Goal: Task Accomplishment & Management: Use online tool/utility

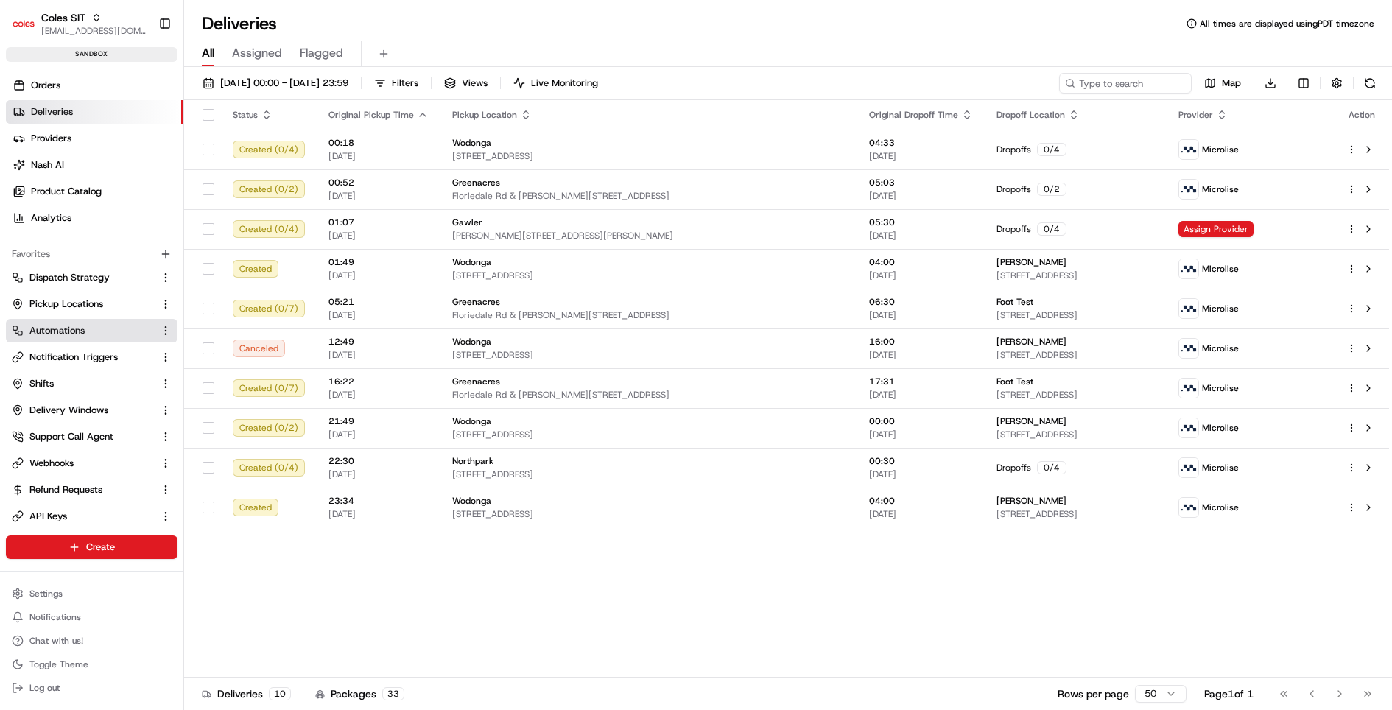
click at [85, 331] on link "Automations" at bounding box center [83, 330] width 142 height 13
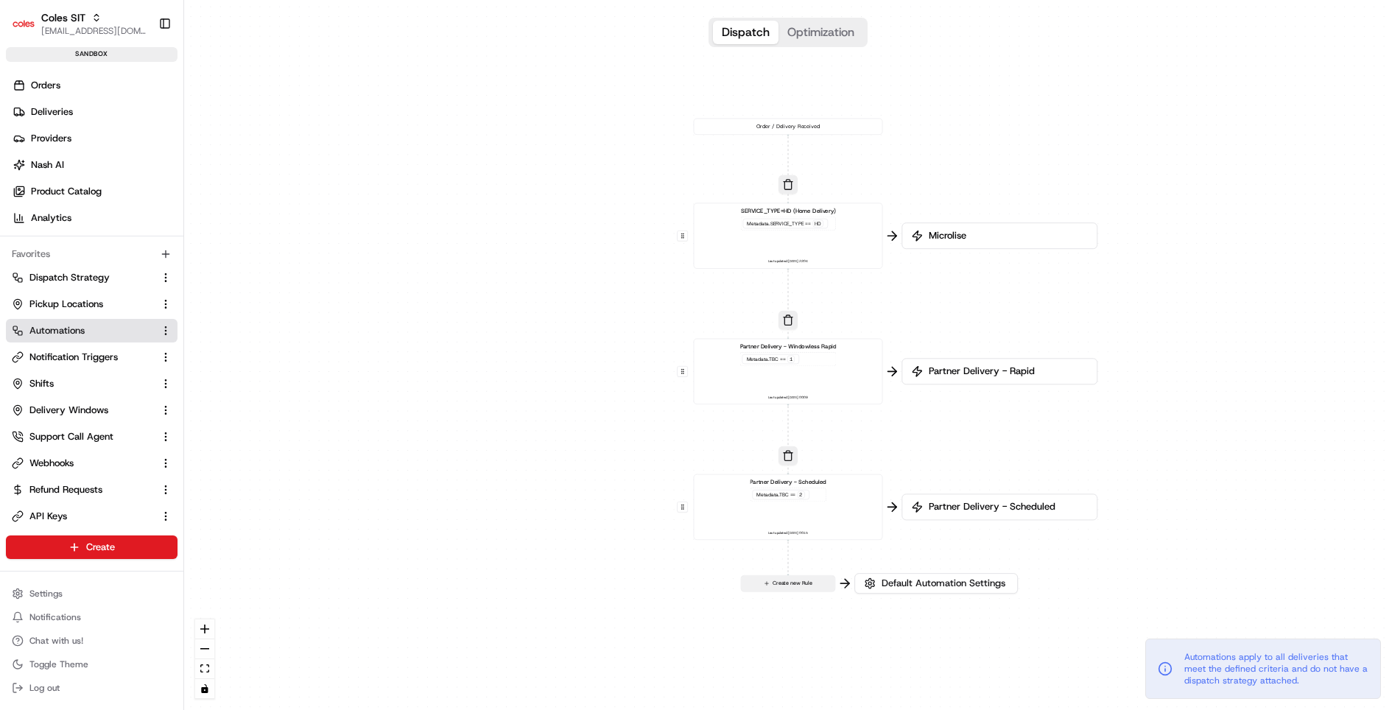
click at [795, 586] on button "Create new Rule" at bounding box center [788, 583] width 94 height 15
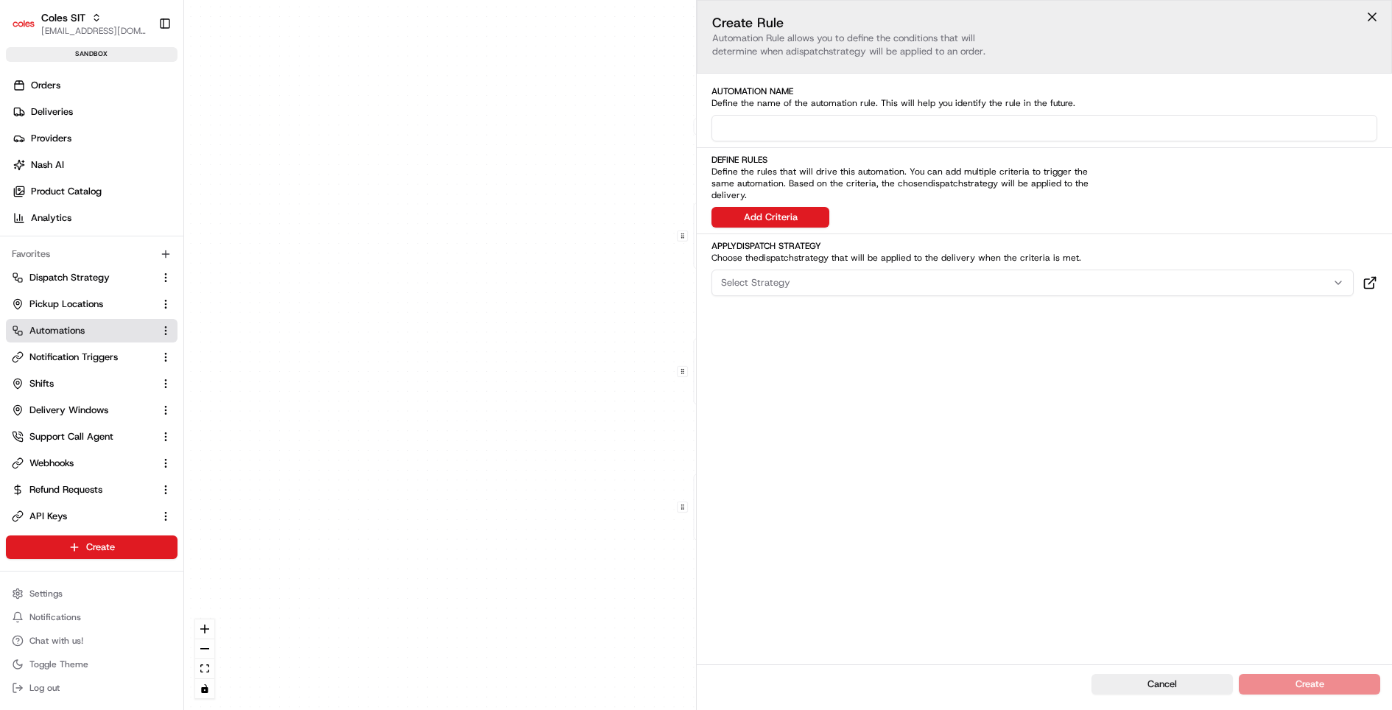
click at [823, 134] on input at bounding box center [1044, 128] width 666 height 27
type input "Alcohol Order"
click at [789, 207] on button "Add Criteria" at bounding box center [770, 217] width 118 height 21
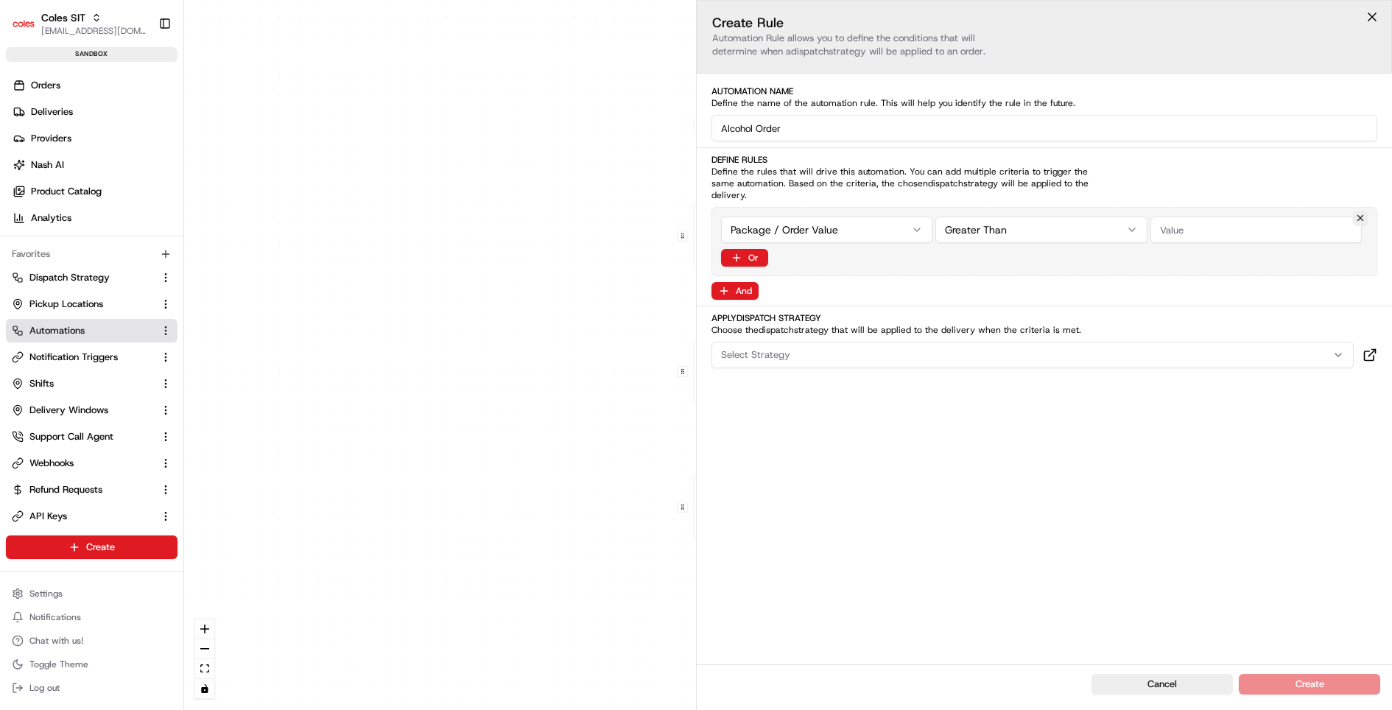
click at [784, 216] on div "0 0 0 0 Order / Delivery Received SERVICE_TYPE=HD (Home Delivery) Metadata .SER…" at bounding box center [788, 355] width 1208 height 710
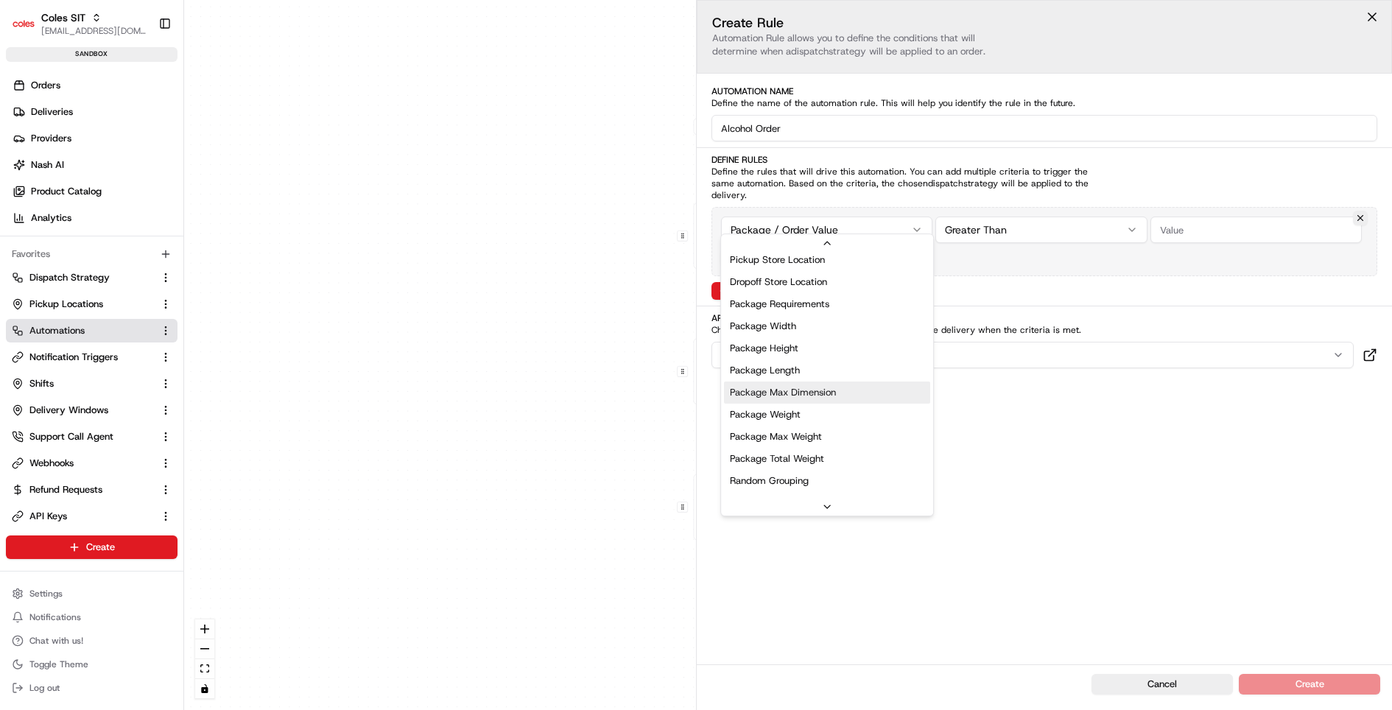
scroll to position [442, 0]
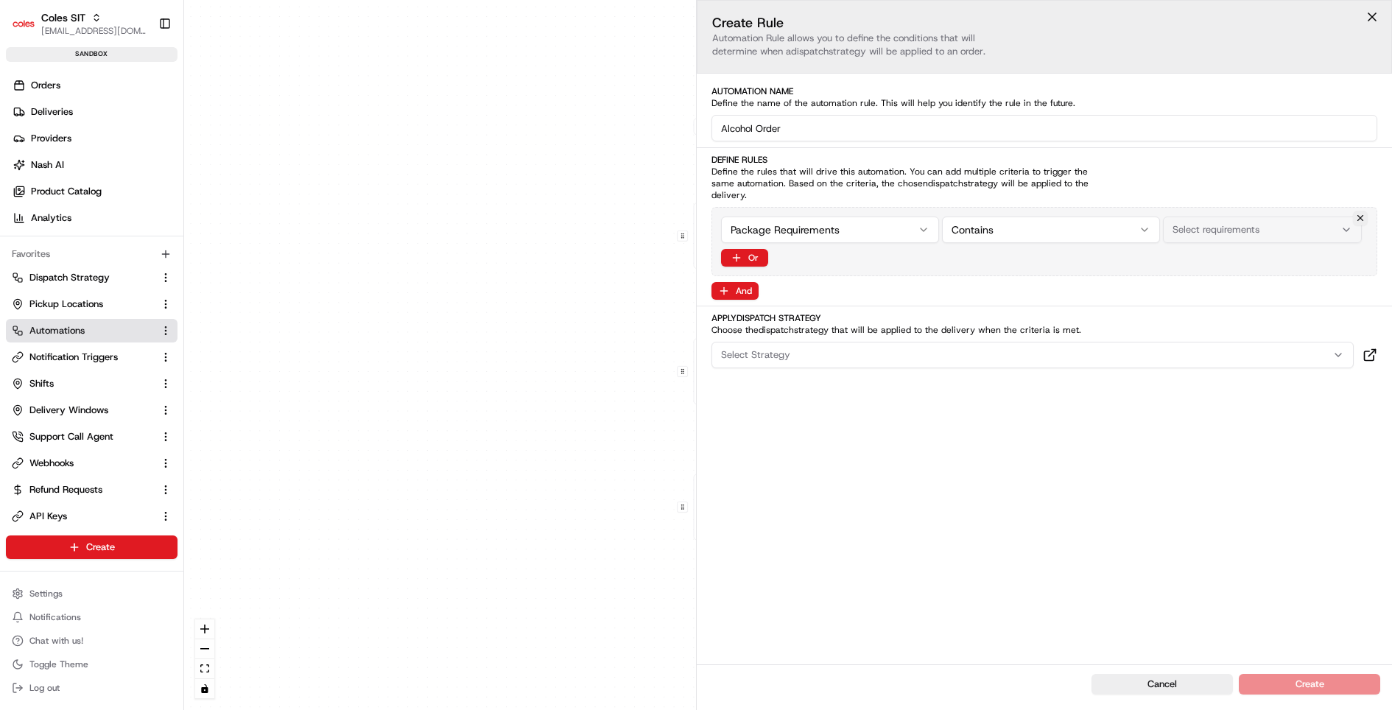
click at [1240, 216] on button "Select requirements" at bounding box center [1262, 229] width 199 height 27
type input "alc"
click at [750, 399] on div "Partner Delivery - Windowless Rapid Metadata .TBC == 1 Last updated: 28/07/2025…" at bounding box center [787, 371] width 175 height 58
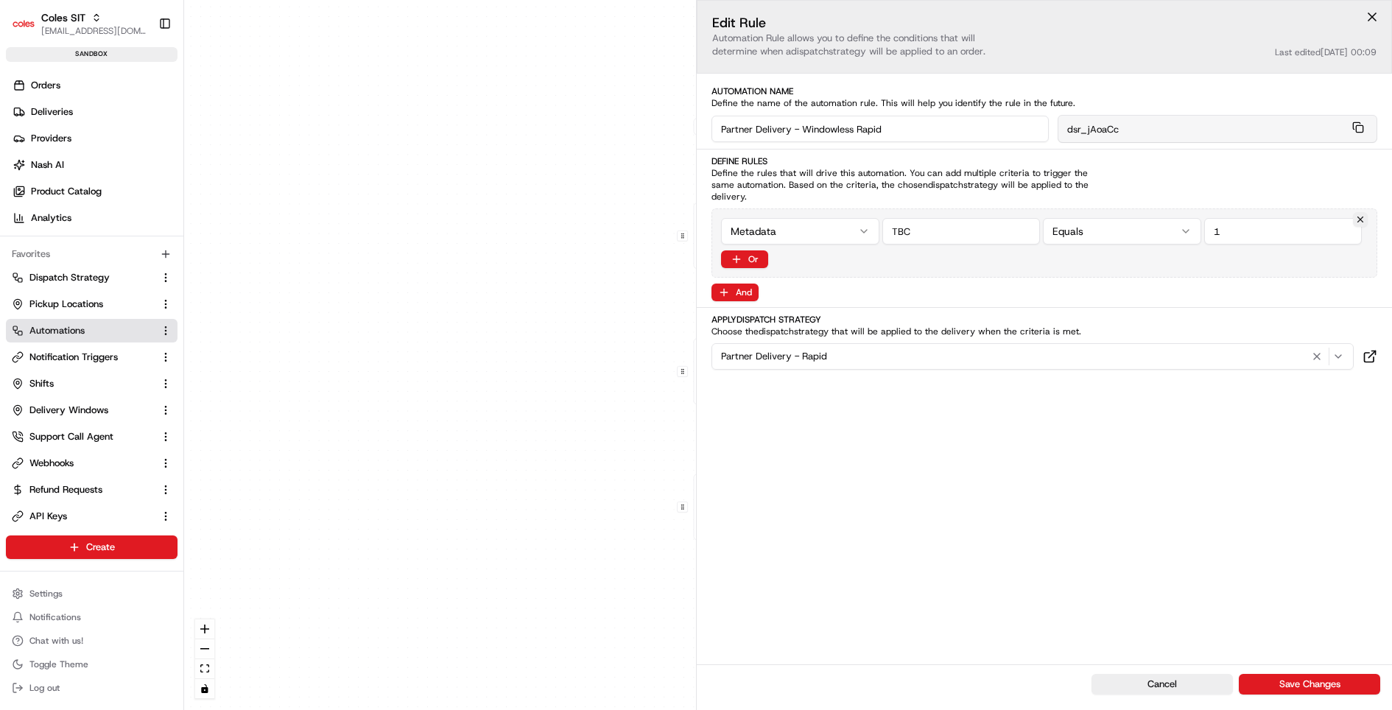
click at [833, 348] on div "Partner Delivery - Rapid" at bounding box center [1032, 357] width 635 height 18
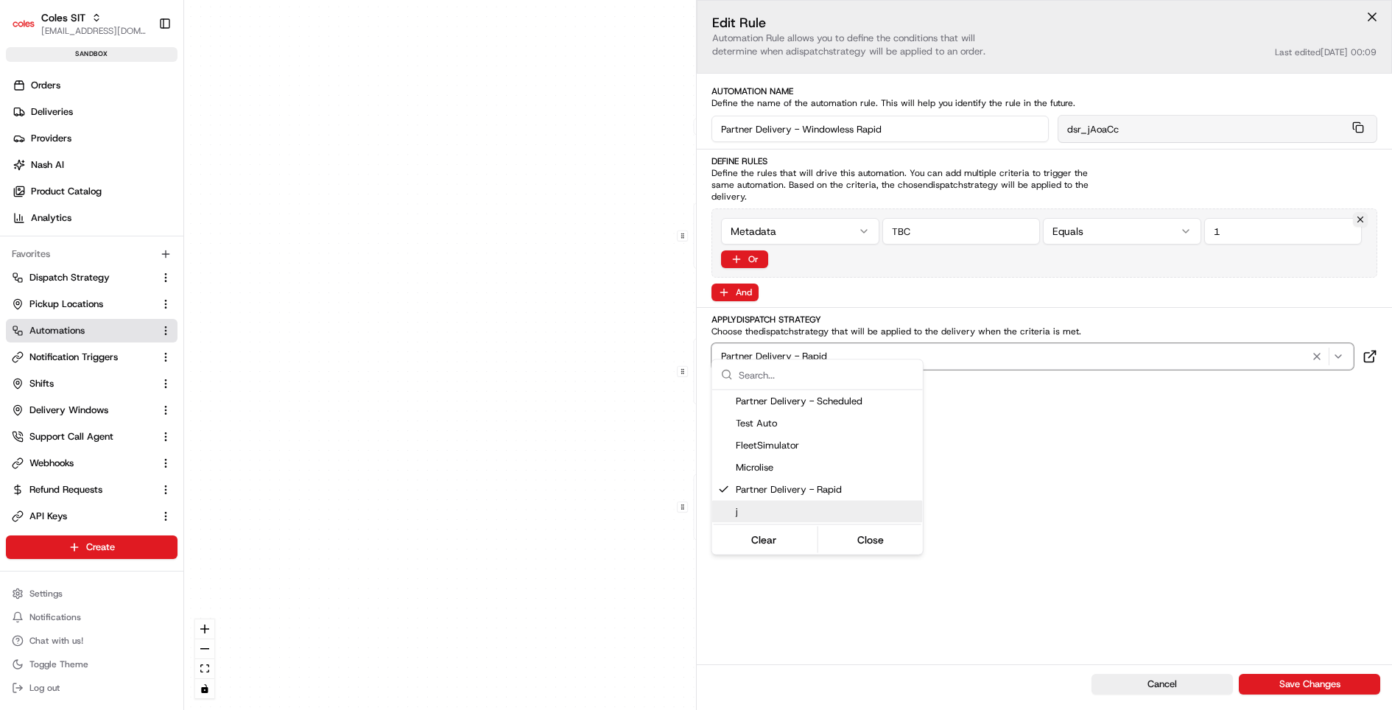
click at [789, 511] on span "j" at bounding box center [826, 511] width 181 height 13
click at [1158, 538] on html "Coles SIT kareem@usenash.com Toggle Sidebar sandbox Orders Deliveries Providers…" at bounding box center [696, 355] width 1392 height 710
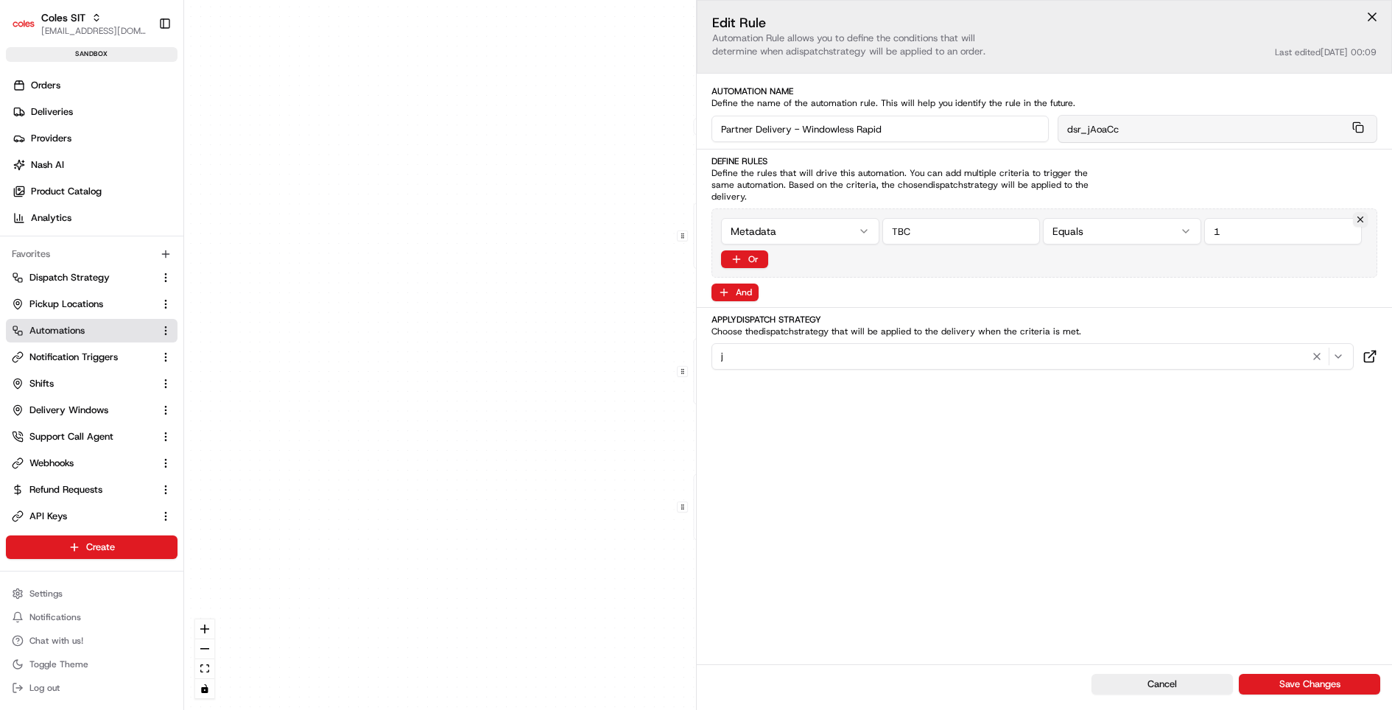
drag, startPoint x: 1285, startPoint y: 688, endPoint x: 1181, endPoint y: 486, distance: 227.6
click at [1183, 493] on div "Edit Rule Automation Rule allows you to define the conditions that will determi…" at bounding box center [1044, 355] width 696 height 710
click at [1172, 679] on button "Cancel" at bounding box center [1161, 684] width 141 height 21
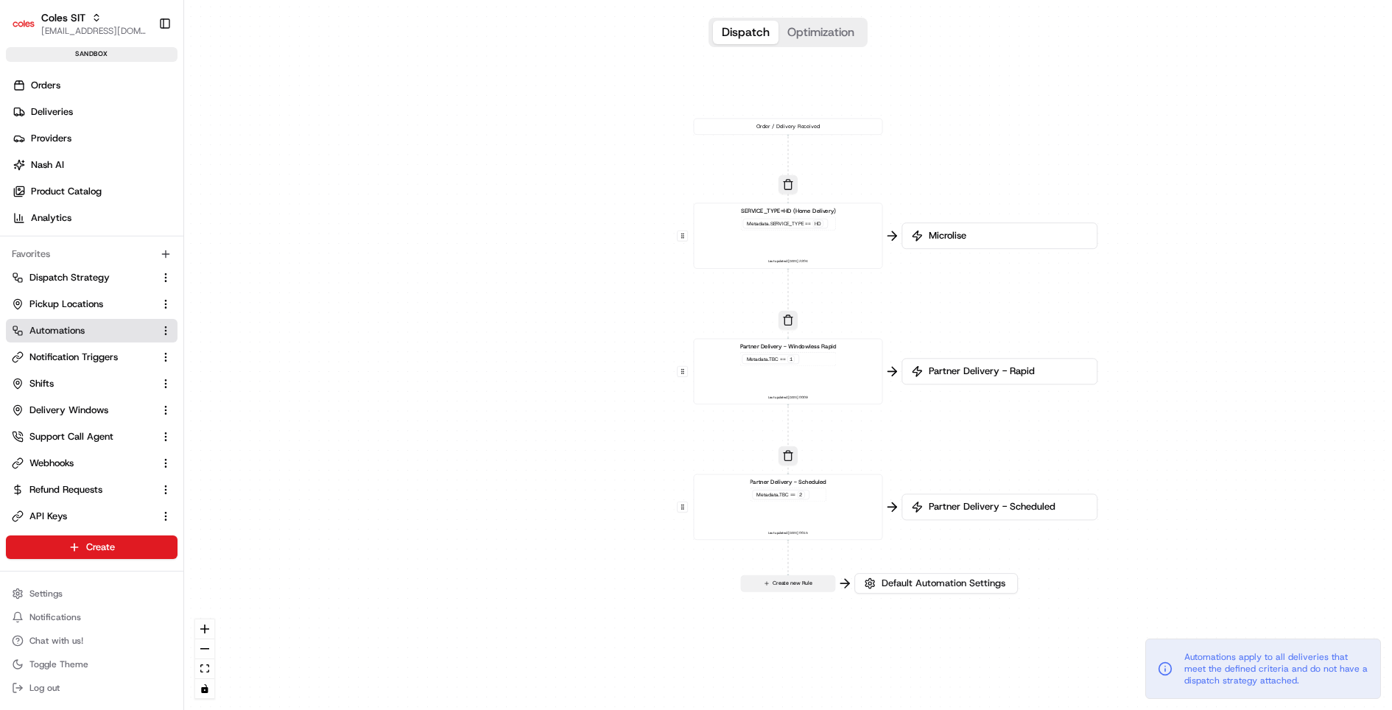
click at [816, 582] on button "Create new Rule" at bounding box center [788, 583] width 94 height 15
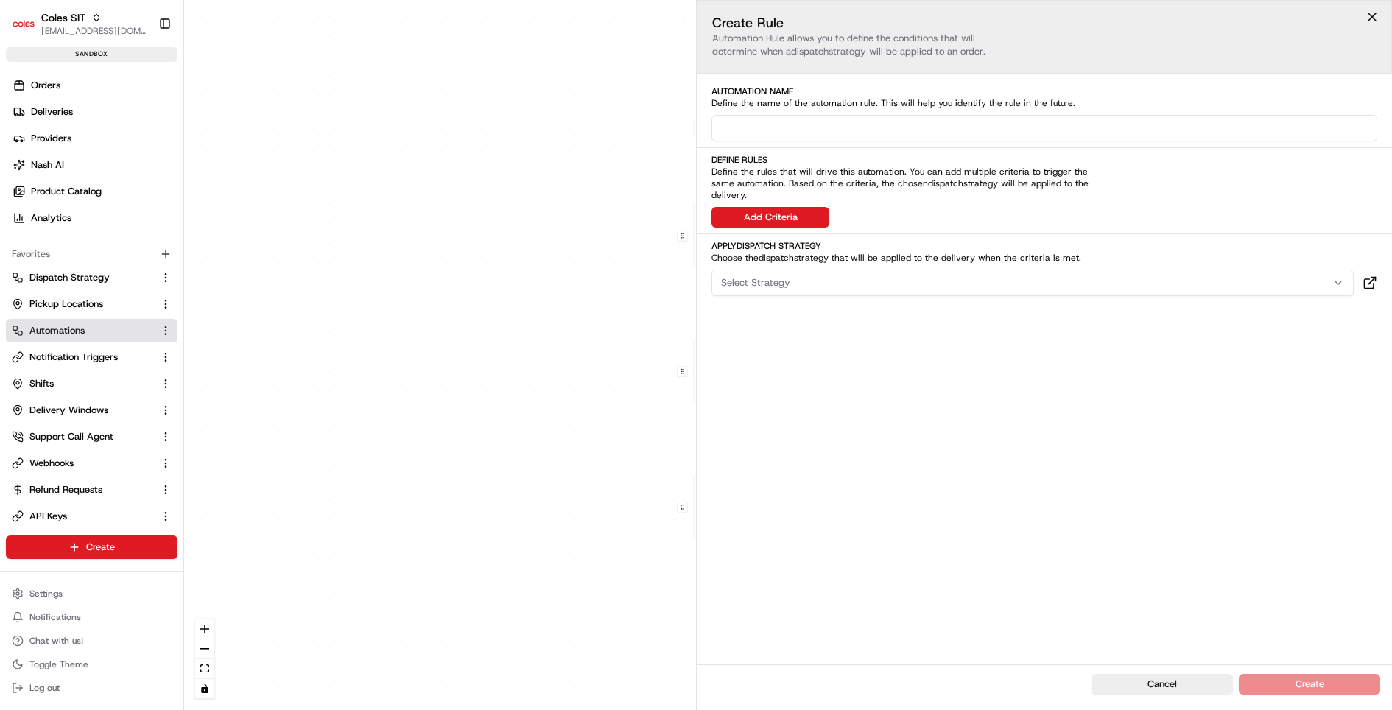
click at [795, 133] on input at bounding box center [1044, 128] width 666 height 27
type input "Alcohol"
click at [756, 207] on button "Add Criteria" at bounding box center [770, 217] width 118 height 21
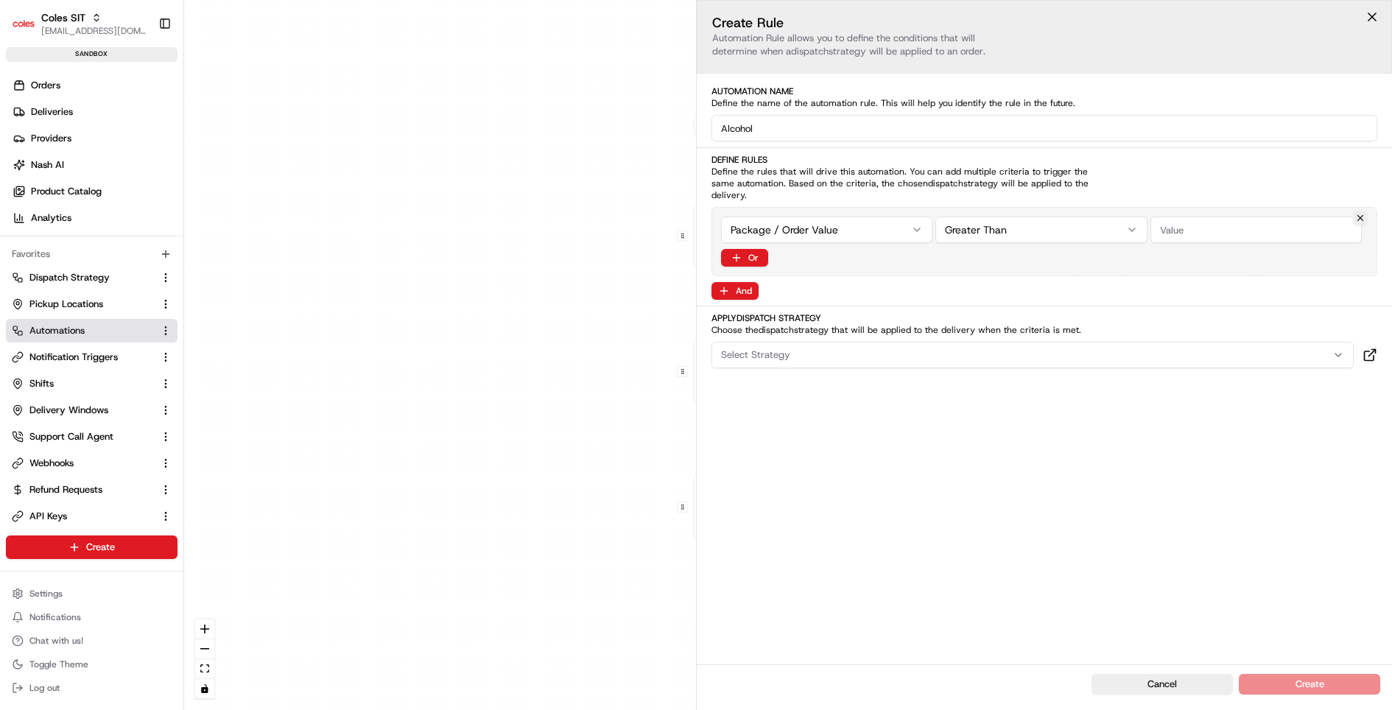
click at [906, 348] on div "Select Strategy" at bounding box center [1032, 354] width 635 height 13
click at [91, 277] on html "Coles SIT kareem@usenash.com Toggle Sidebar sandbox Orders Deliveries Providers…" at bounding box center [696, 355] width 1392 height 710
click at [80, 277] on span "Dispatch Strategy" at bounding box center [69, 277] width 80 height 13
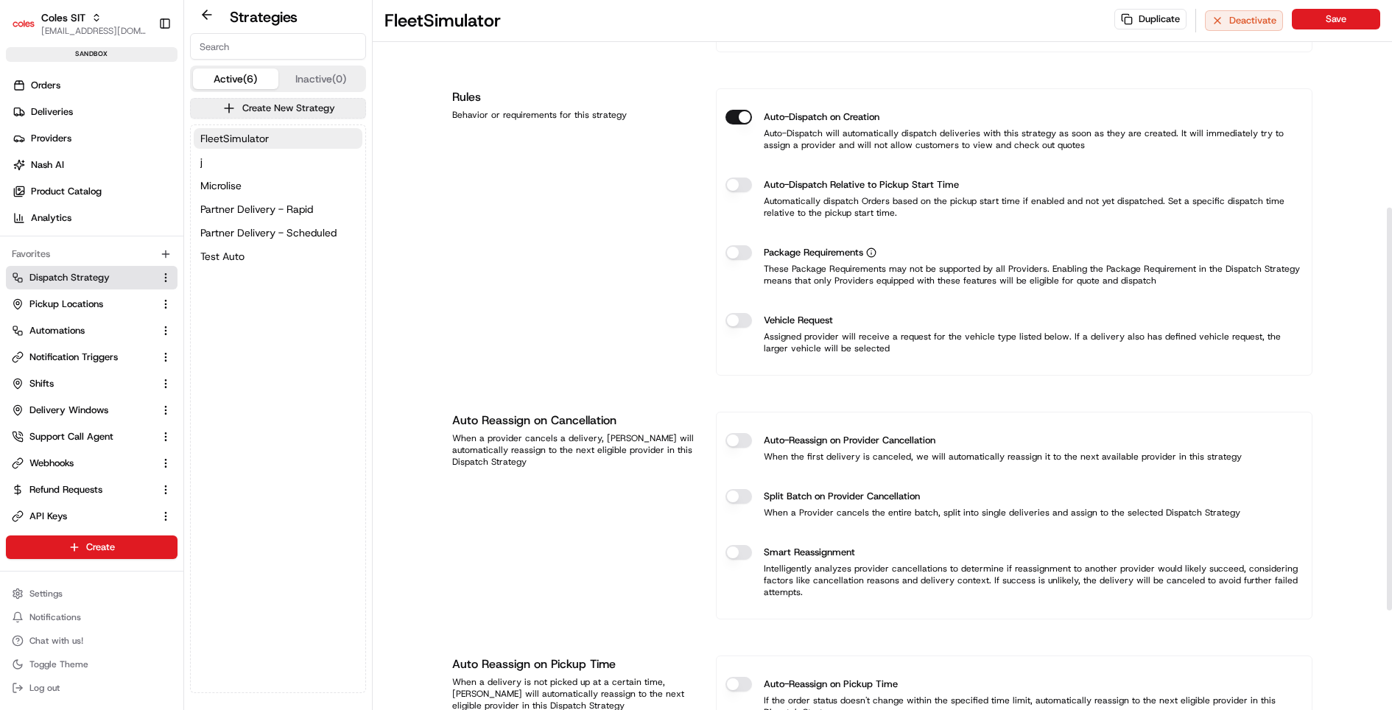
scroll to position [324, 0]
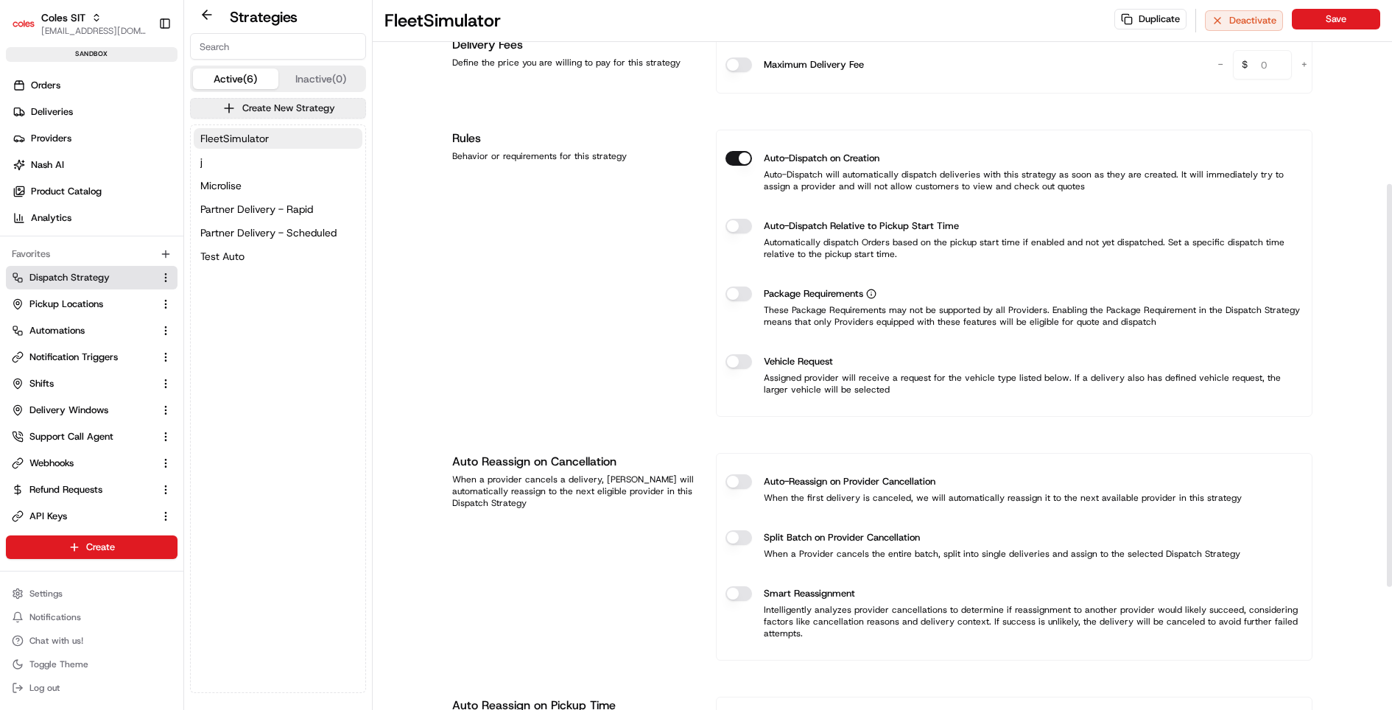
click at [736, 295] on button "Package Requirements" at bounding box center [738, 293] width 27 height 15
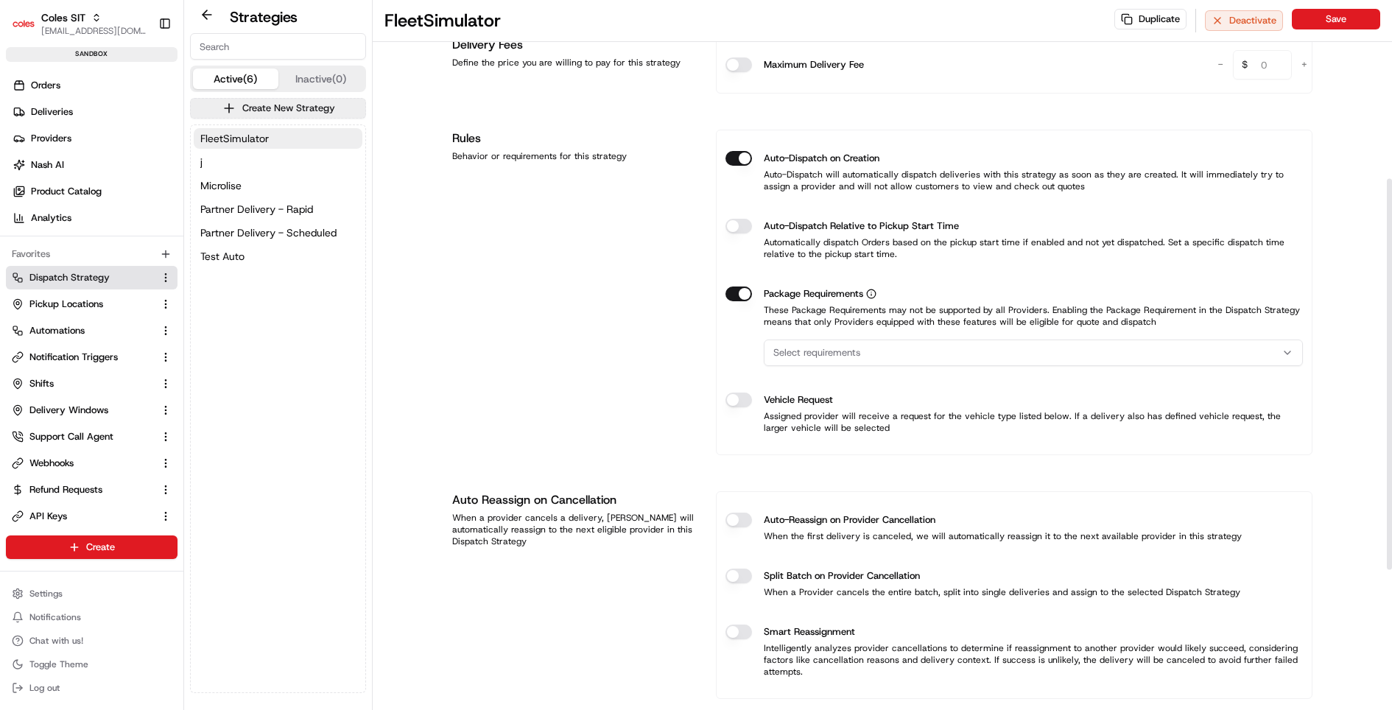
click at [816, 350] on span "Select requirements" at bounding box center [816, 352] width 87 height 13
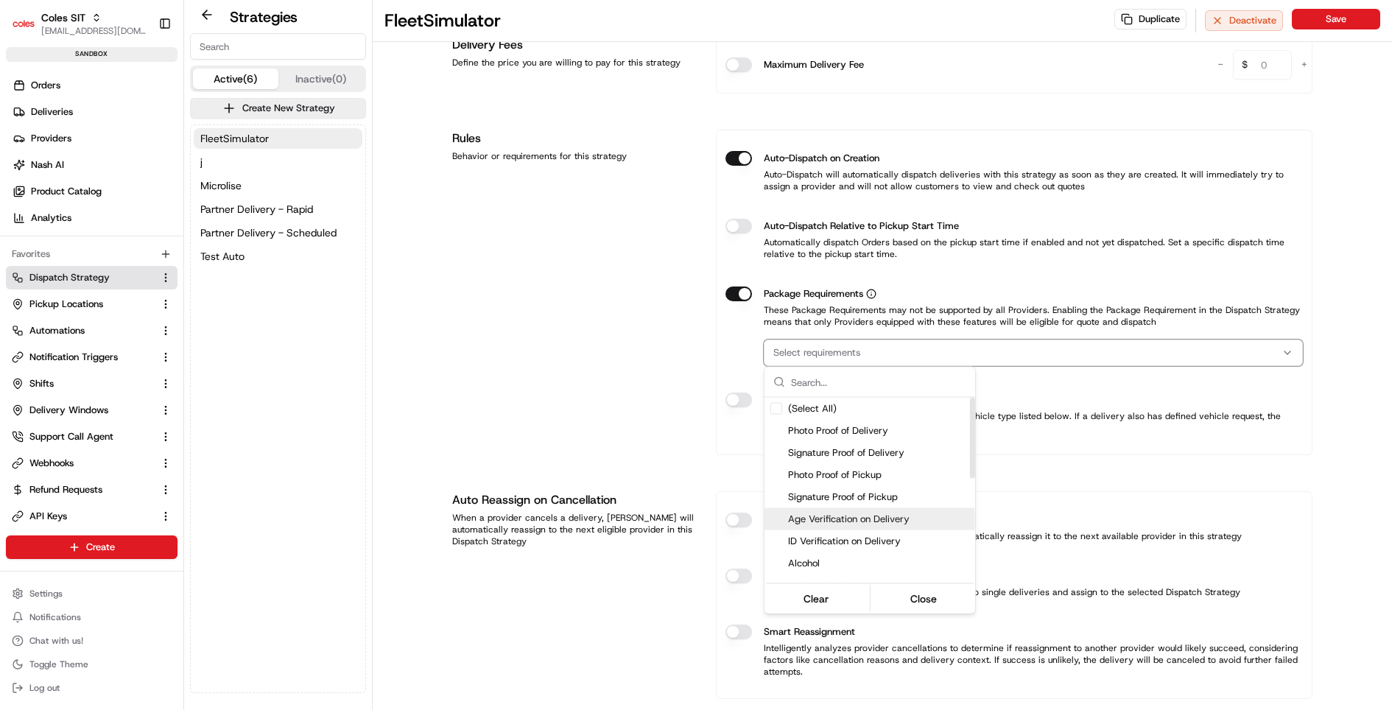
click at [842, 515] on span "Age Verification on Delivery" at bounding box center [878, 519] width 181 height 13
click at [839, 541] on span "ID Verification on Delivery" at bounding box center [878, 541] width 181 height 13
click at [848, 516] on span "Age Verification on Delivery" at bounding box center [878, 519] width 181 height 13
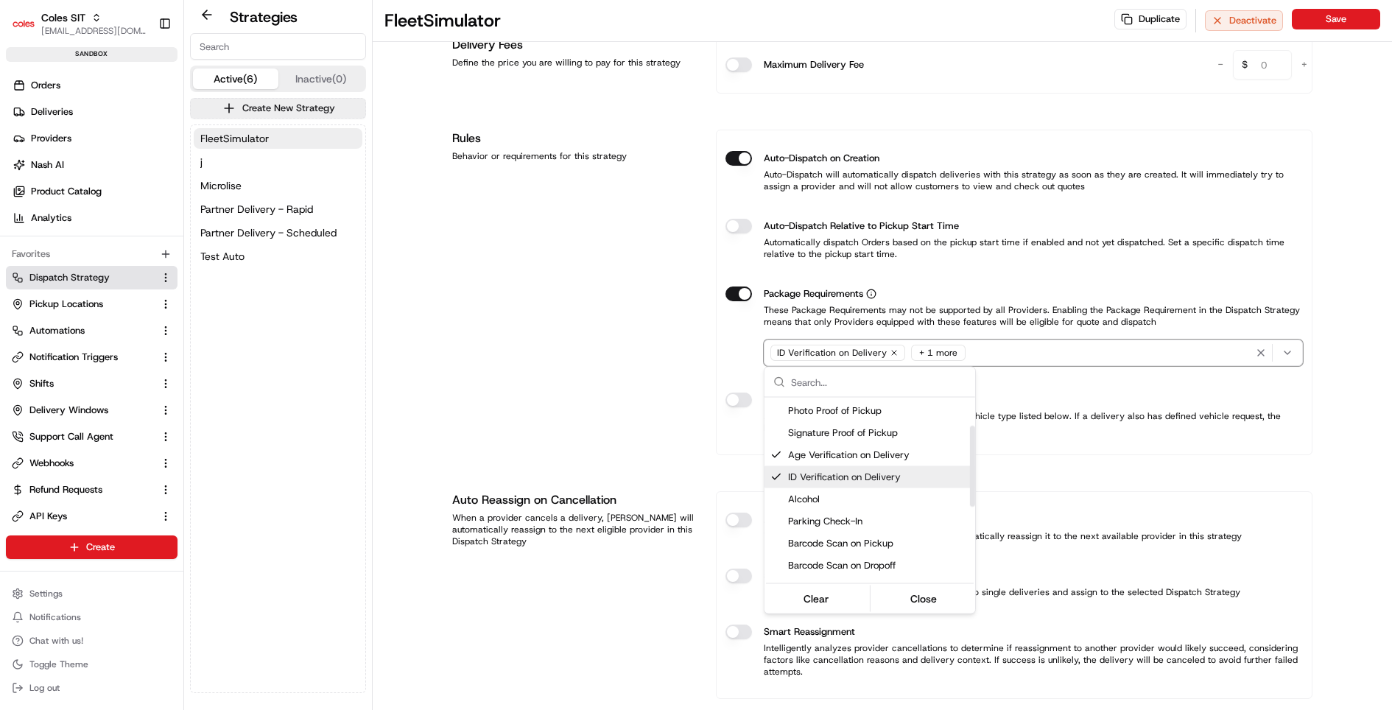
scroll to position [0, 0]
click at [1038, 385] on html "Coles SIT kareem@usenash.com Toggle Sidebar sandbox Orders Deliveries Providers…" at bounding box center [696, 355] width 1392 height 710
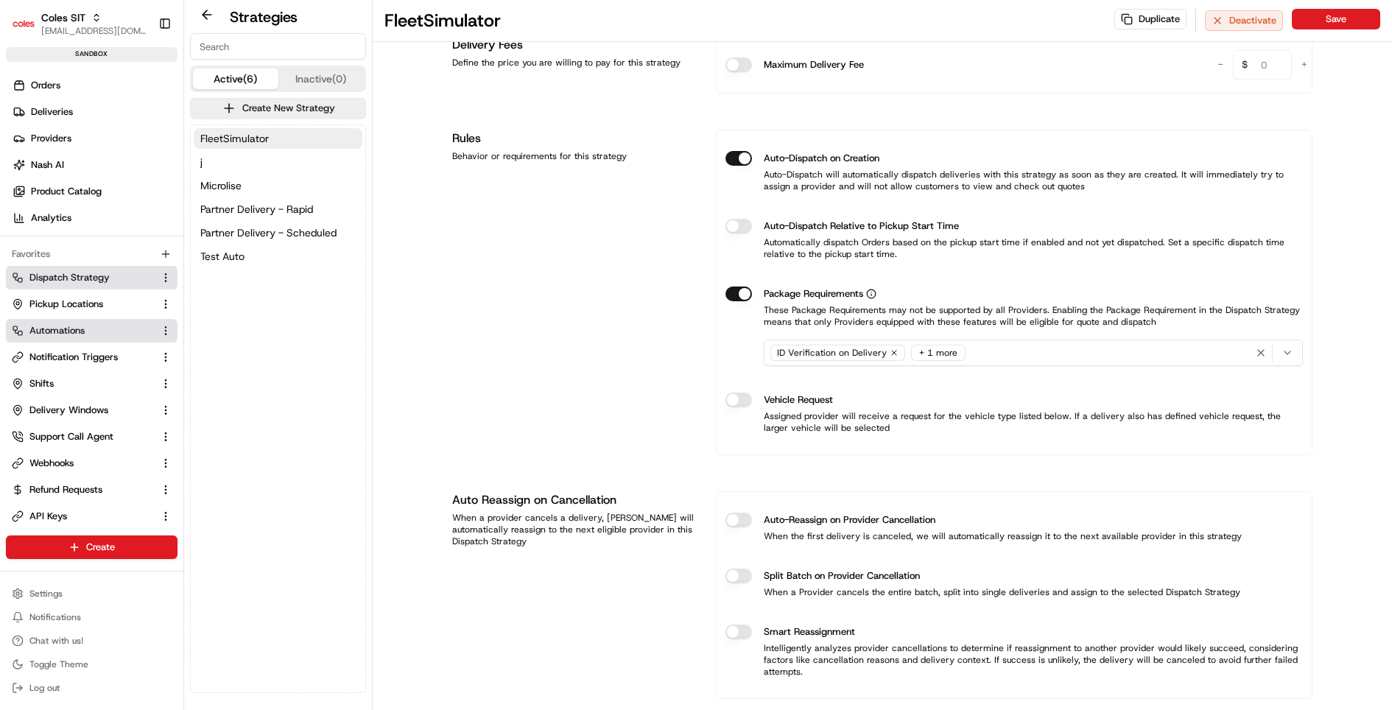
click at [87, 330] on link "Automations" at bounding box center [83, 330] width 142 height 13
click at [740, 395] on button "Vehicle Request" at bounding box center [738, 399] width 27 height 15
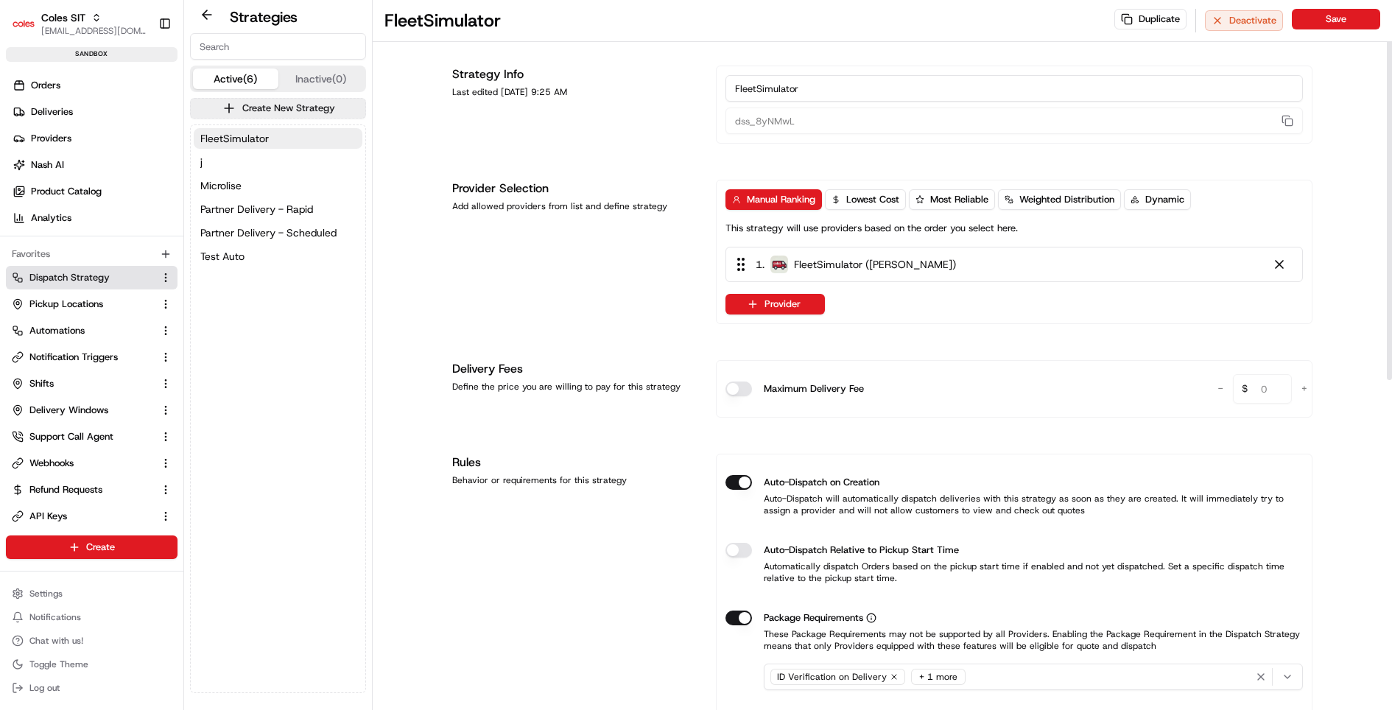
click at [871, 80] on input "FleetSimulator" at bounding box center [1013, 88] width 577 height 27
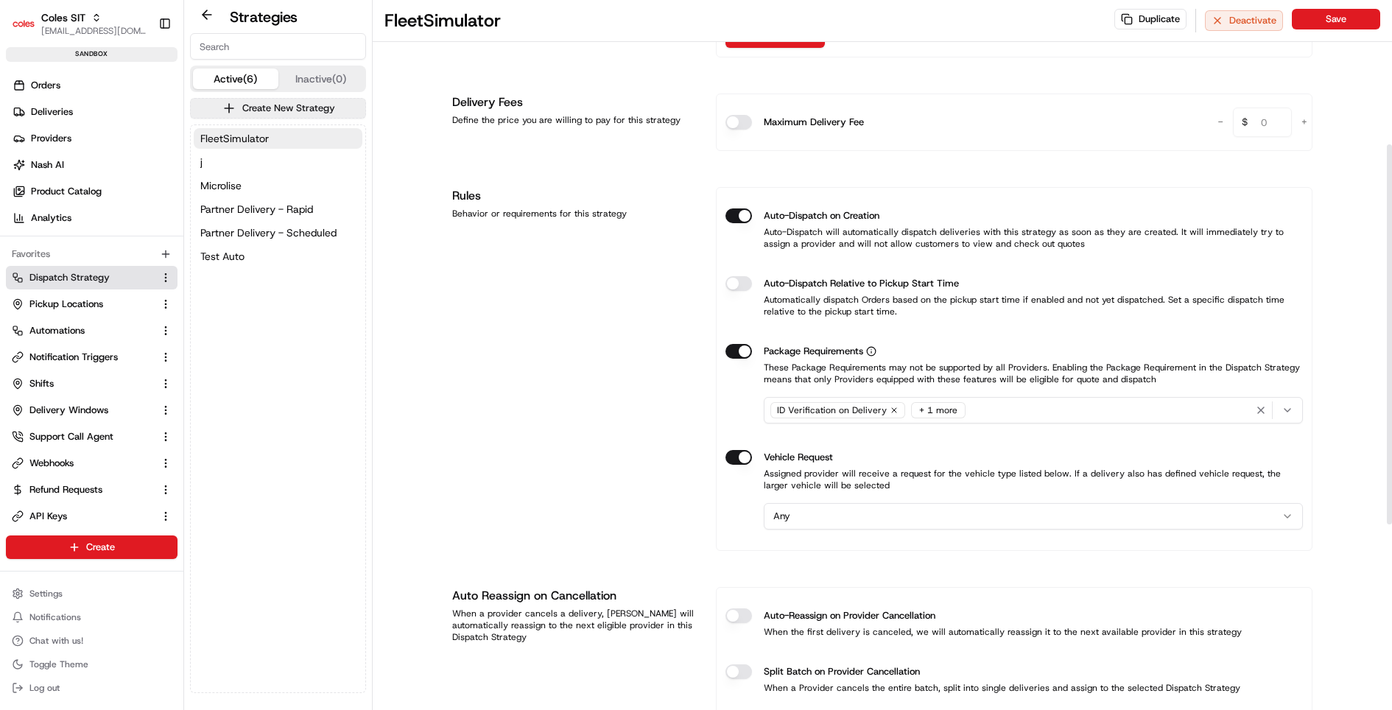
scroll to position [272, 0]
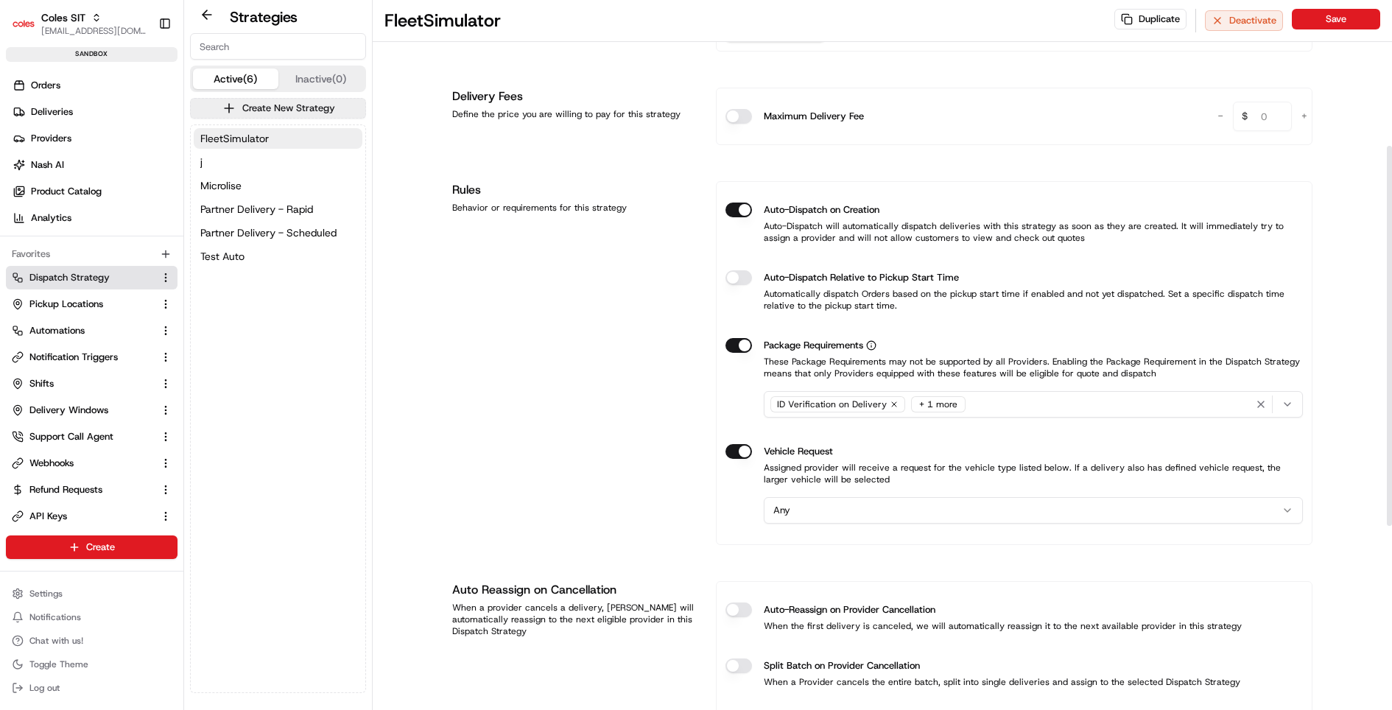
type input "FleetSimulator - Car only"
click at [890, 505] on html "Coles SIT kareem@usenash.com Toggle Sidebar sandbox Orders Deliveries Providers…" at bounding box center [696, 355] width 1392 height 710
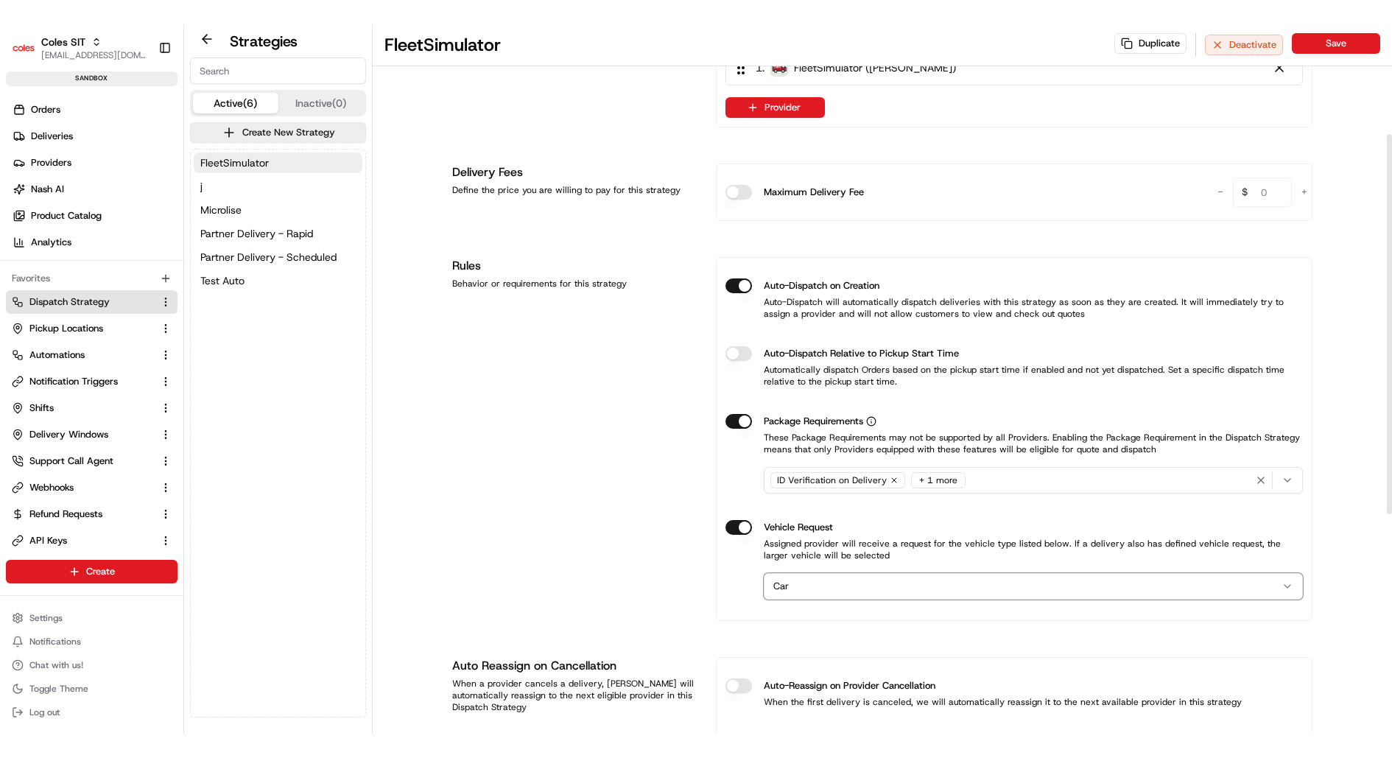
scroll to position [194, 0]
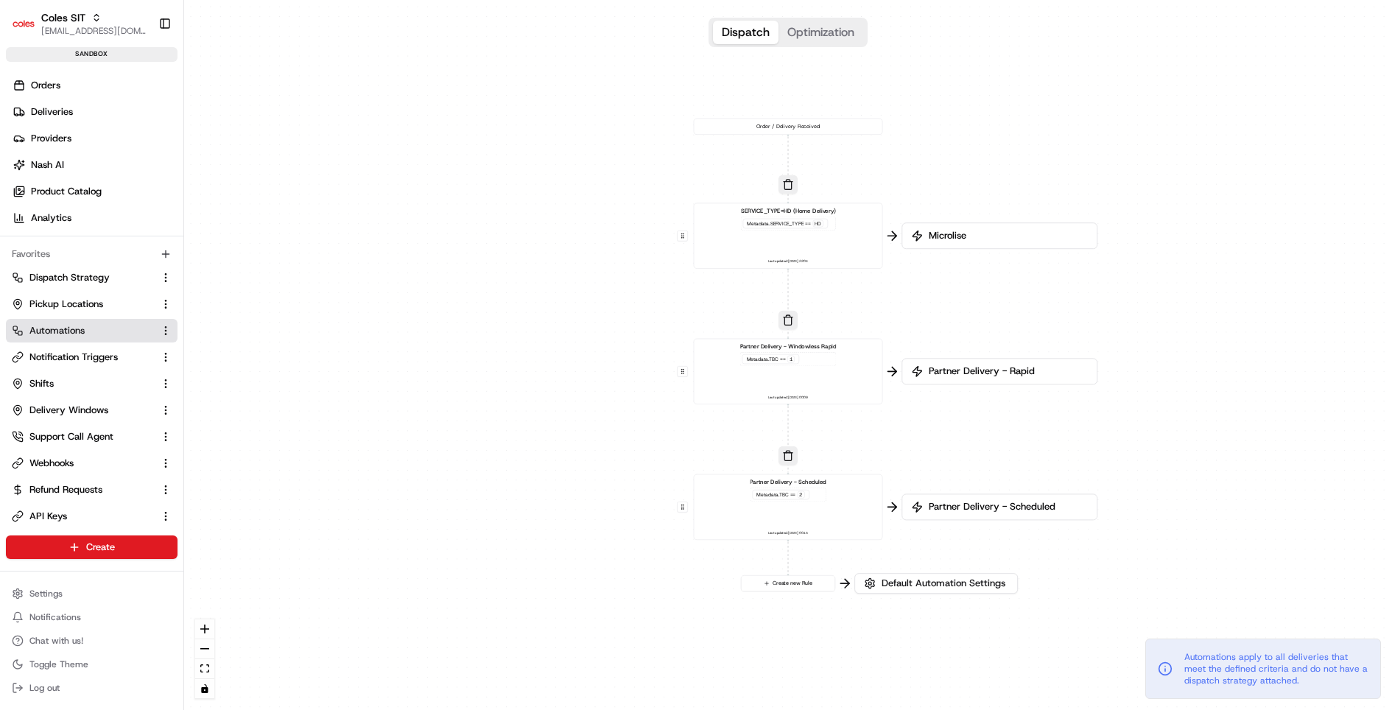
click at [792, 591] on div "Create new Rule" at bounding box center [788, 583] width 94 height 16
click at [792, 582] on button "Create new Rule" at bounding box center [788, 583] width 94 height 15
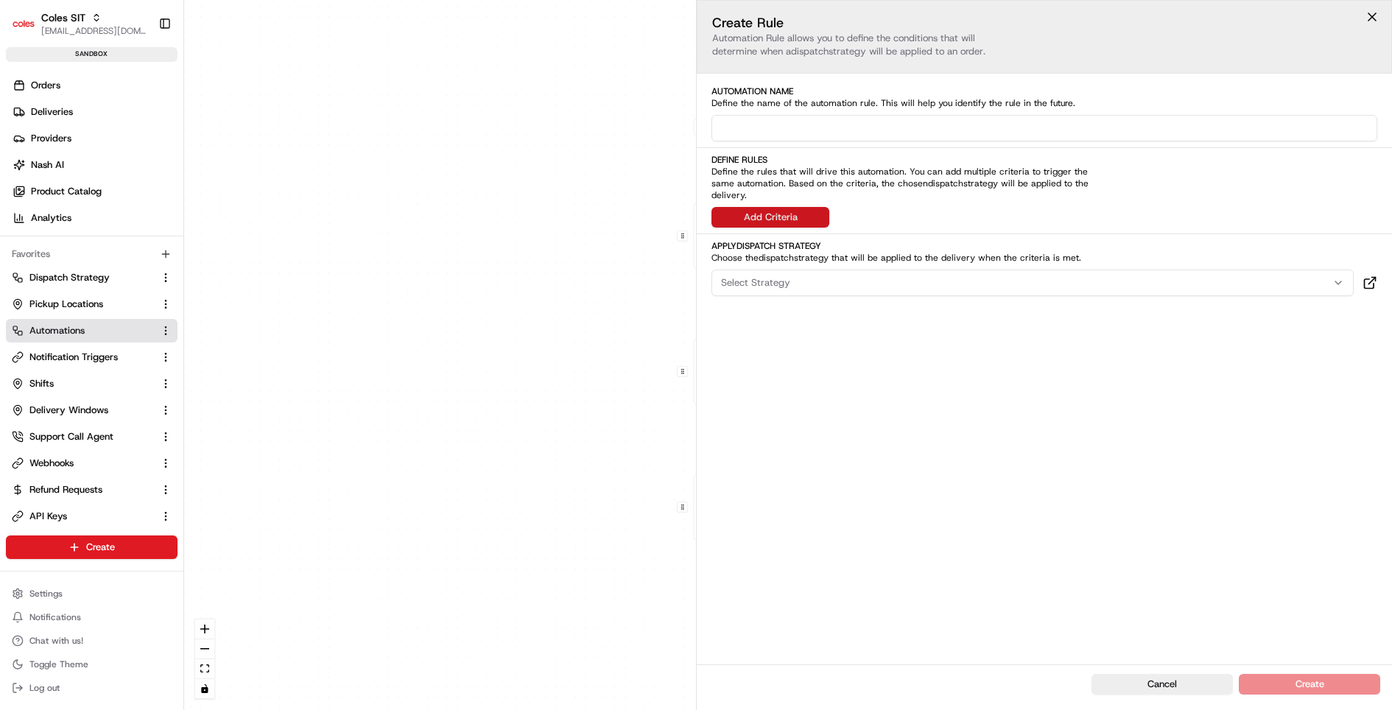
click at [798, 212] on button "Add Criteria" at bounding box center [770, 217] width 118 height 21
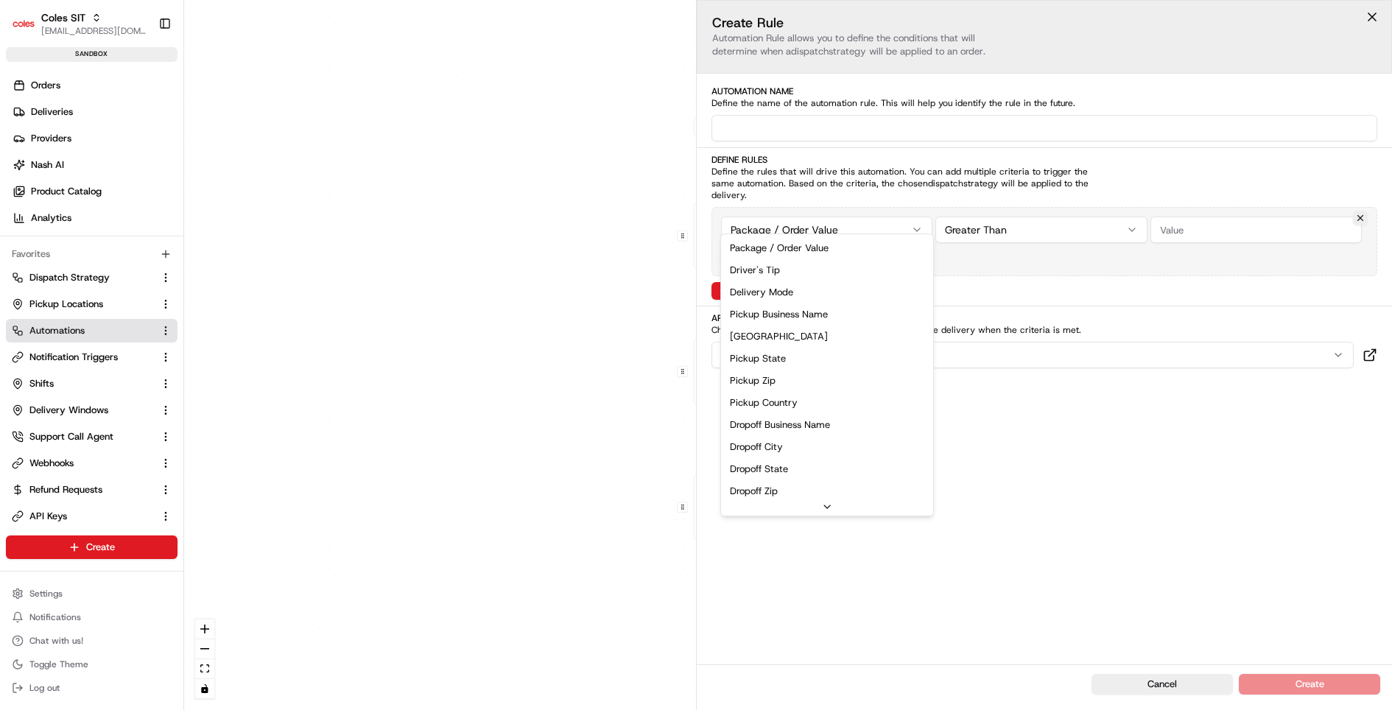
click at [842, 226] on div "0 0 0 0 Order / Delivery Received SERVICE_TYPE=HD (Home Delivery) Metadata .SER…" at bounding box center [788, 355] width 1208 height 710
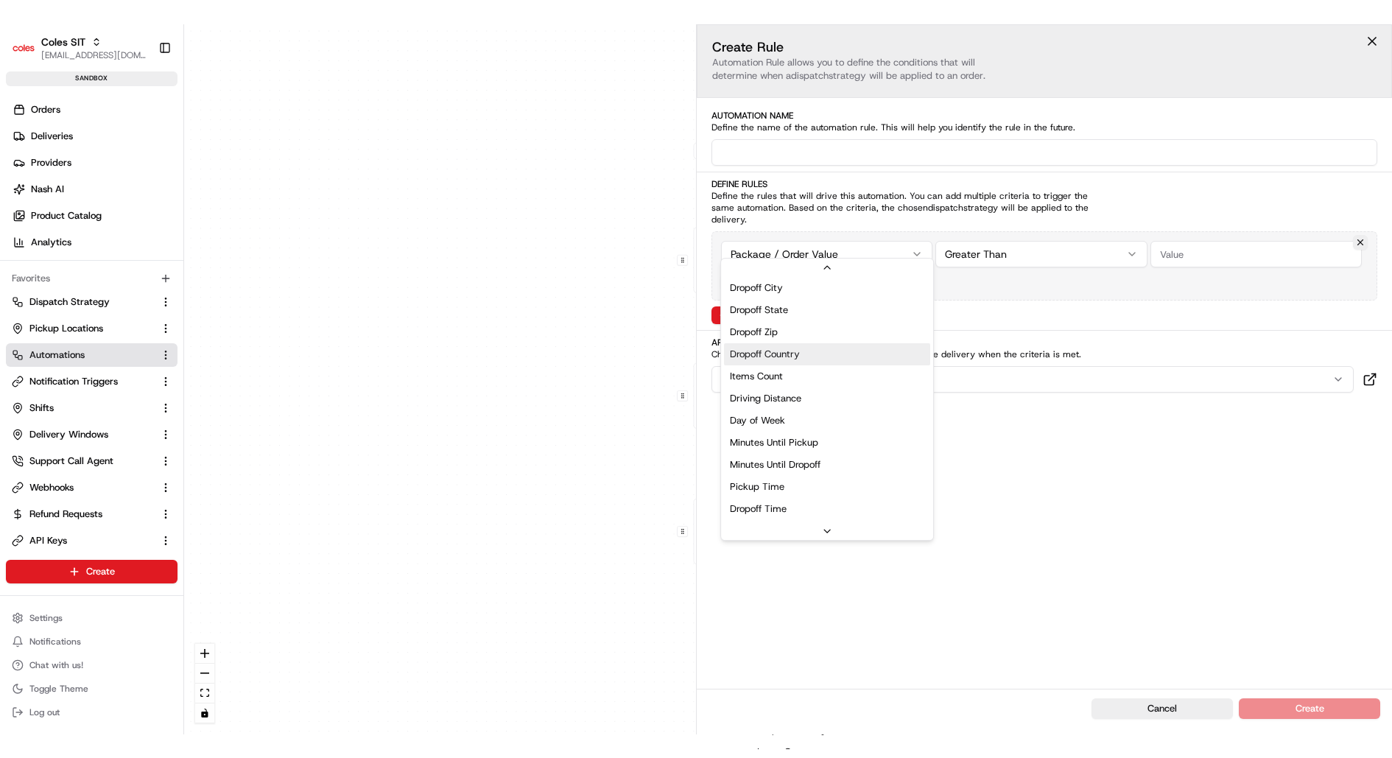
scroll to position [200, 0]
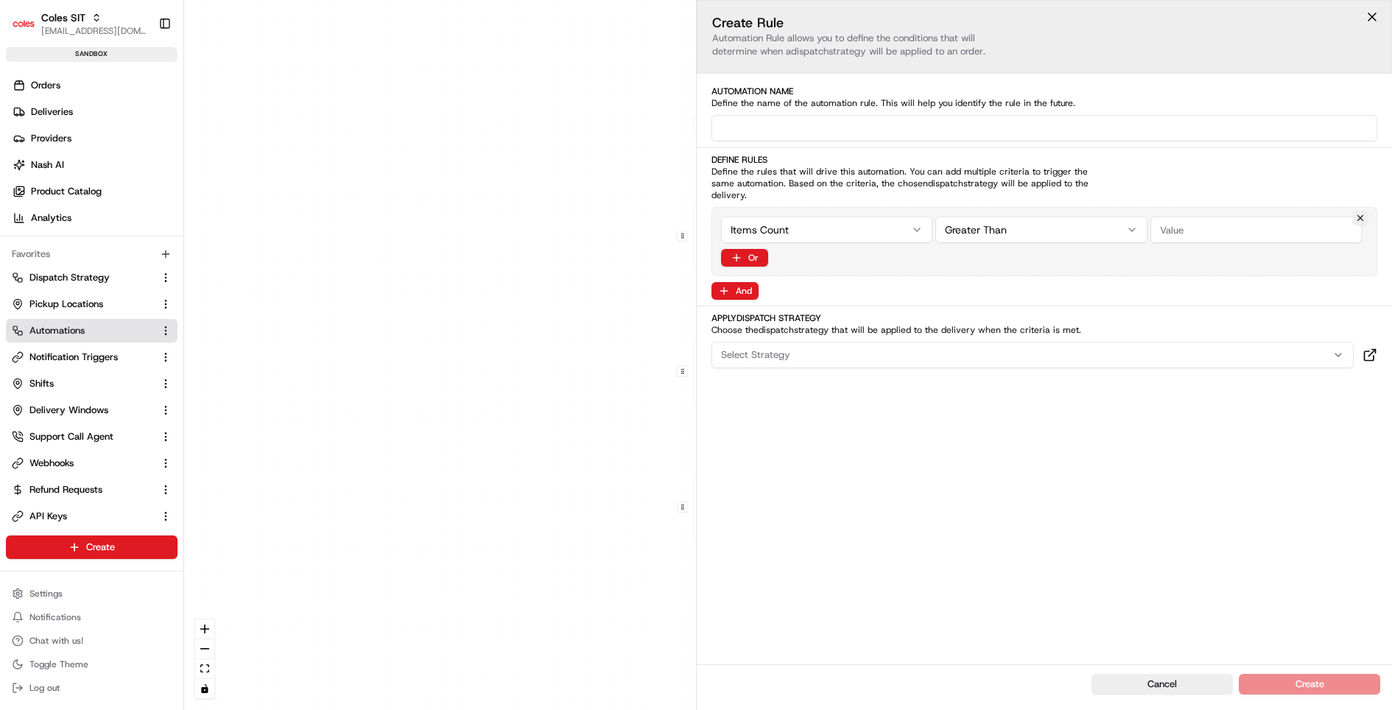
click at [1207, 216] on input "number" at bounding box center [1255, 229] width 211 height 27
type input "30"
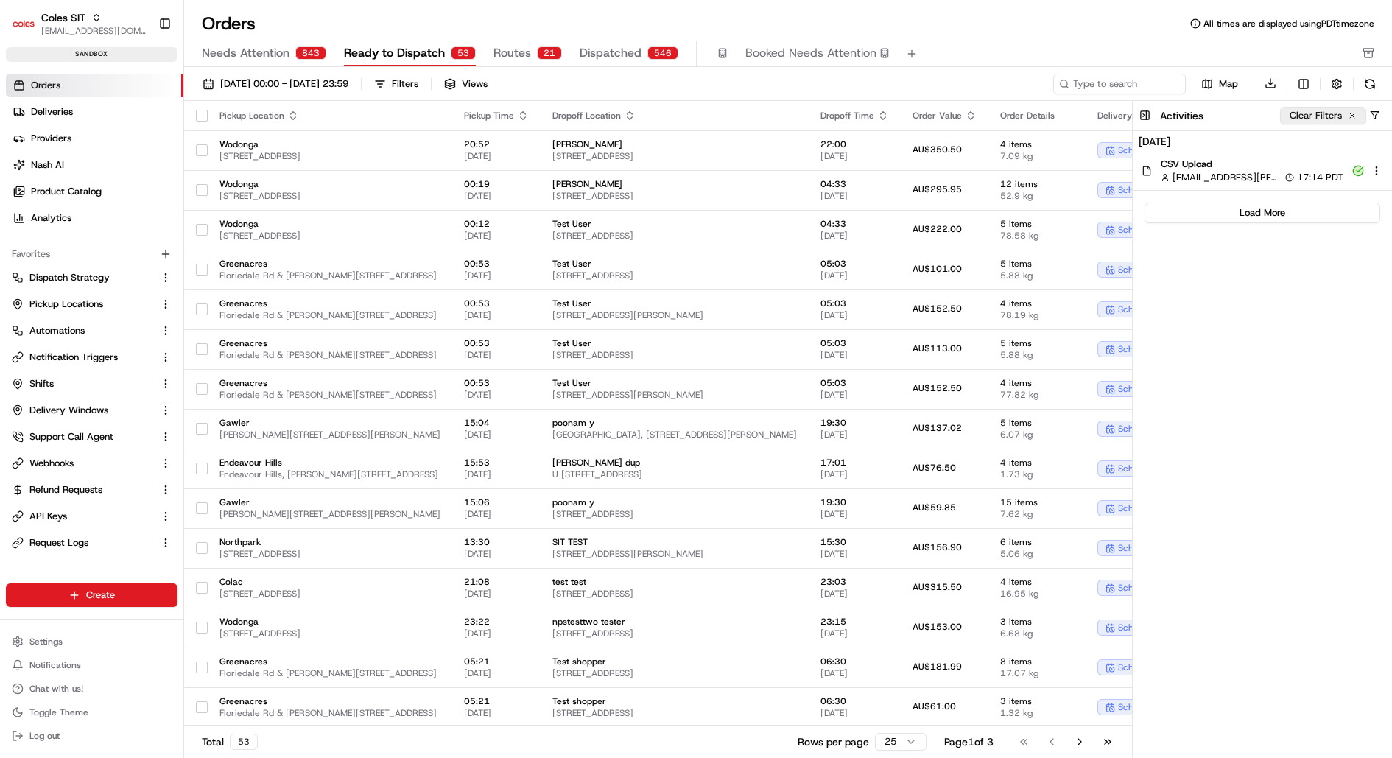
click at [1332, 113] on button "Clear Filters" at bounding box center [1323, 116] width 86 height 18
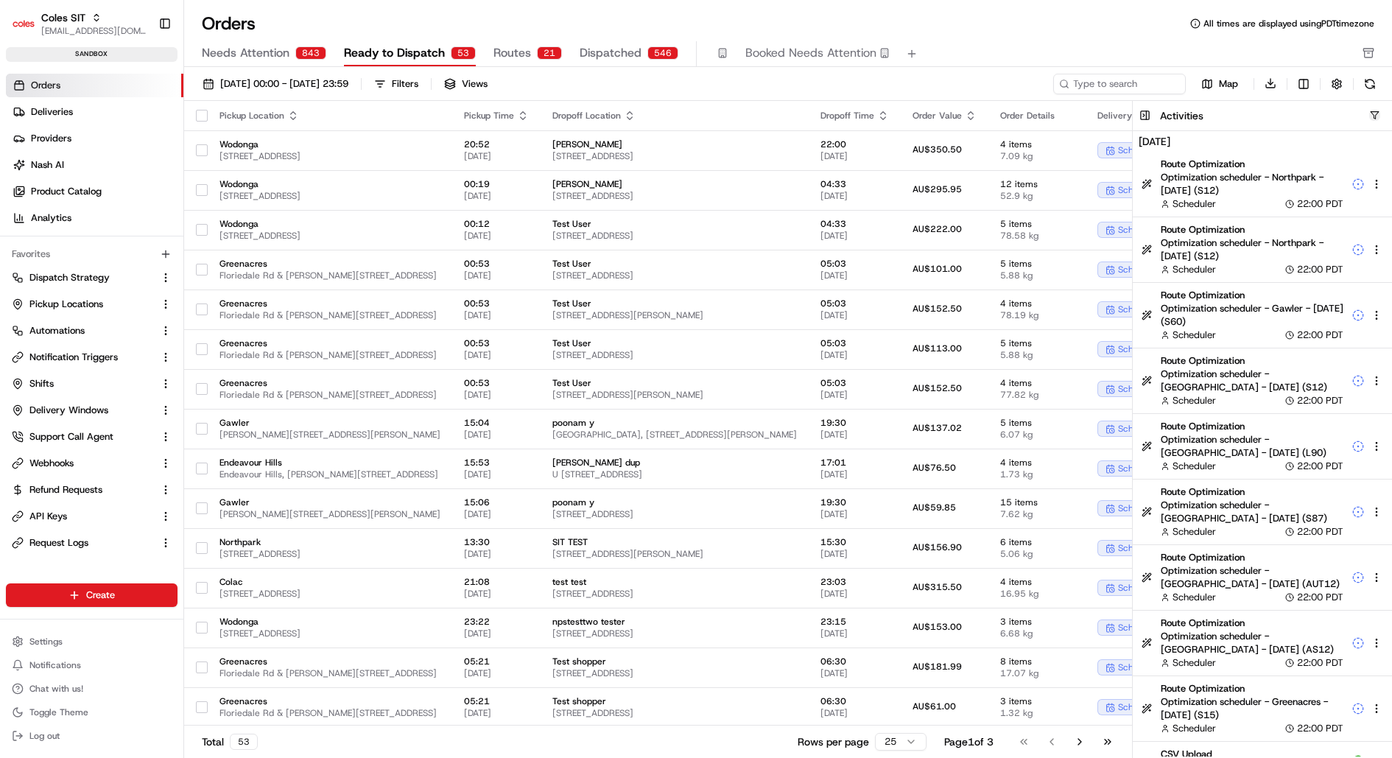
click at [1376, 111] on button "button" at bounding box center [1374, 115] width 11 height 11
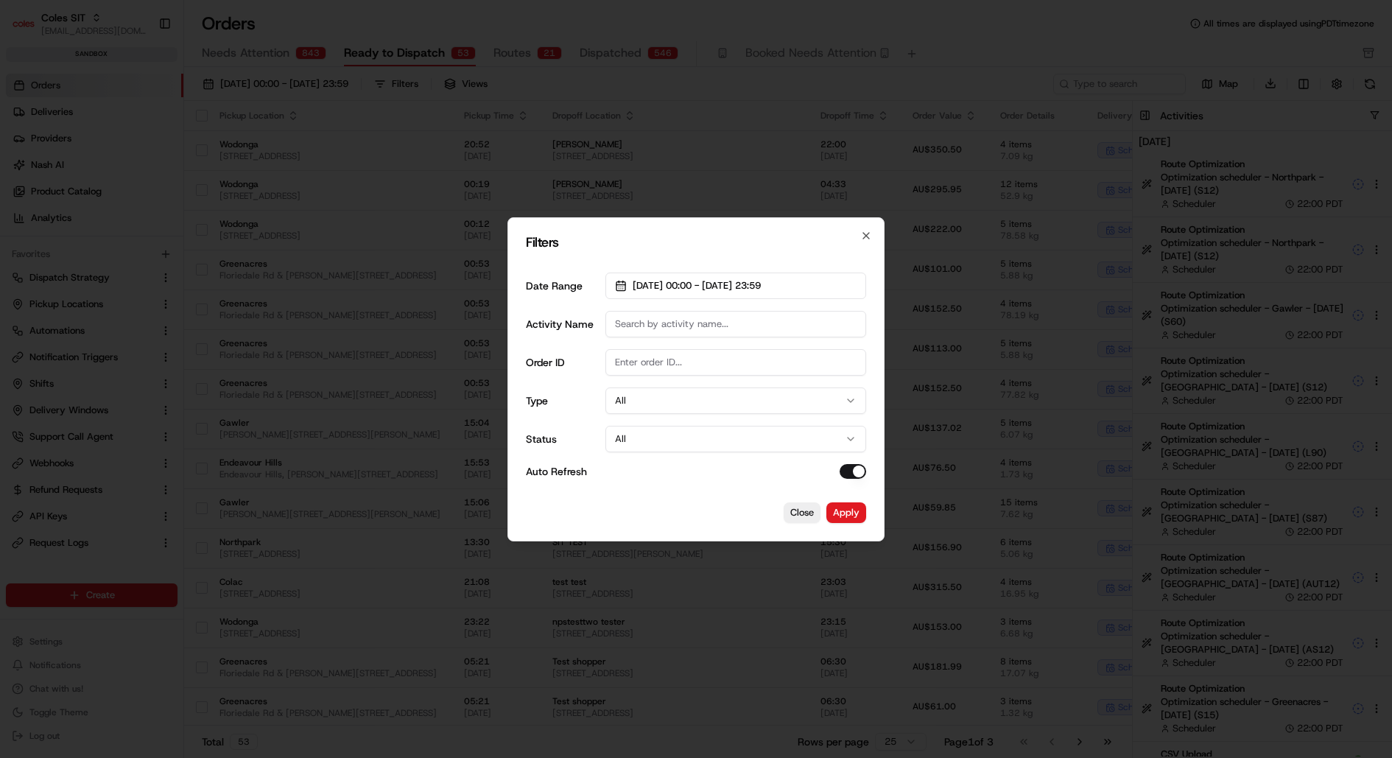
click at [705, 331] on input "Activity Name" at bounding box center [735, 324] width 261 height 27
paste input "act_QivVLaDNRnQBFLeZQ6GAwe"
type input "act_QivVLaDNRnQBFLeZQ6GAwe"
click at [848, 517] on button "Apply" at bounding box center [846, 512] width 40 height 21
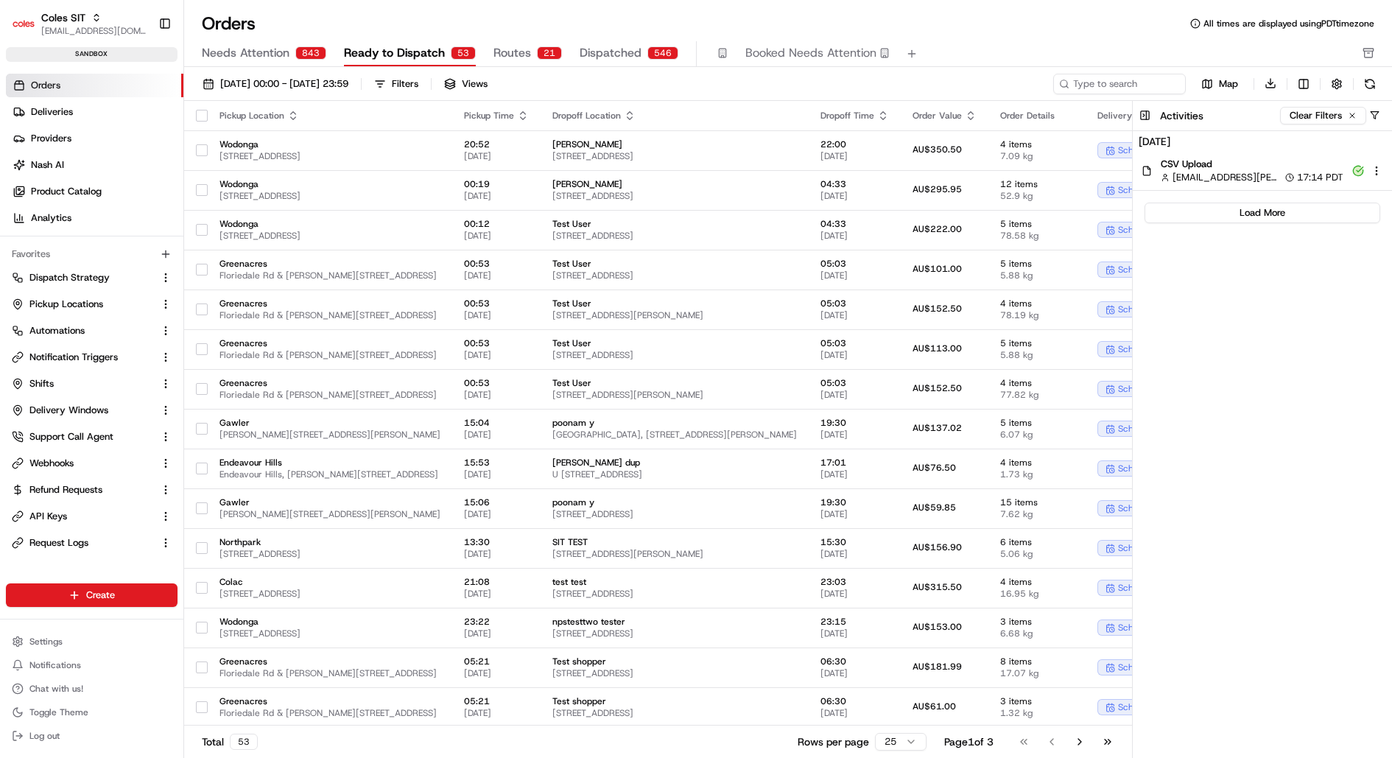
click at [1280, 163] on span "CSV Upload" at bounding box center [1251, 164] width 183 height 13
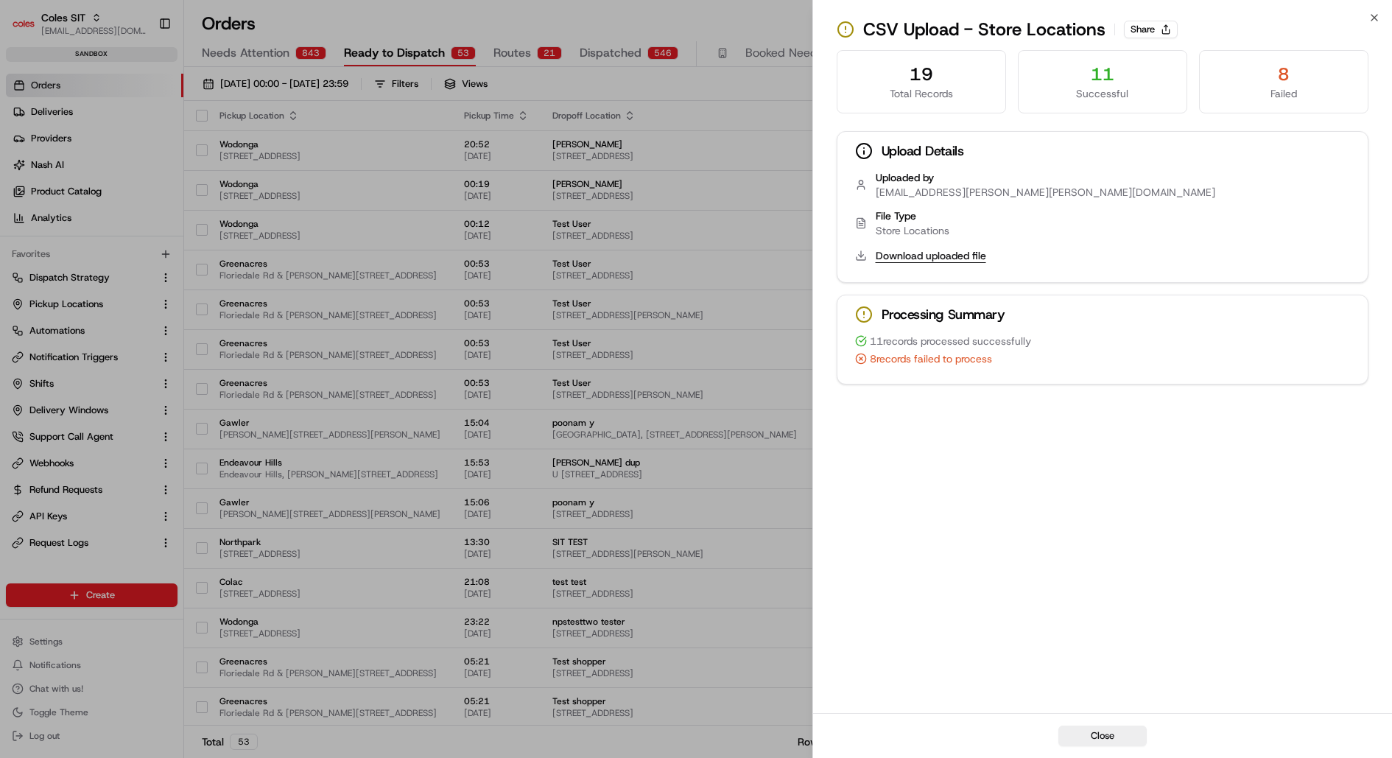
click at [920, 261] on button "Download uploaded file" at bounding box center [931, 255] width 110 height 15
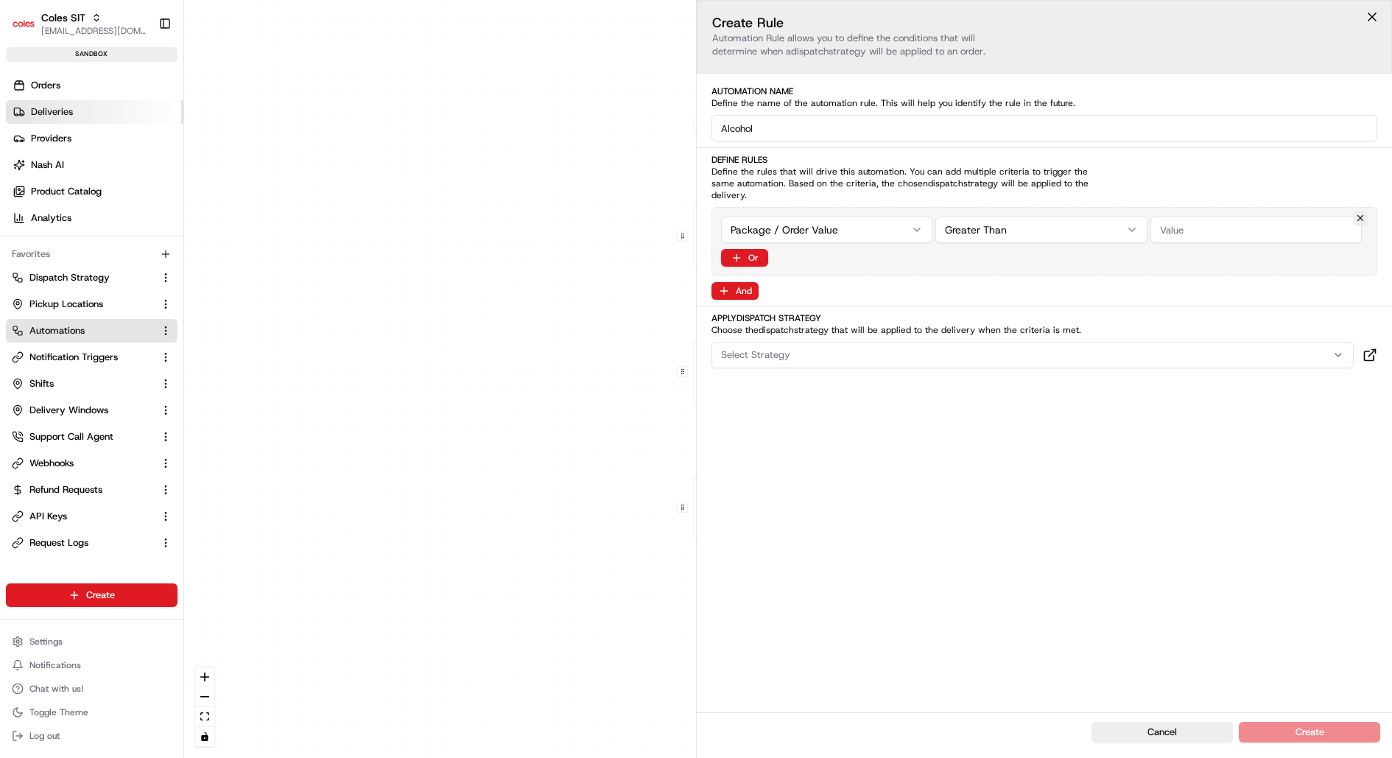
click at [52, 105] on span "Deliveries" at bounding box center [52, 111] width 42 height 13
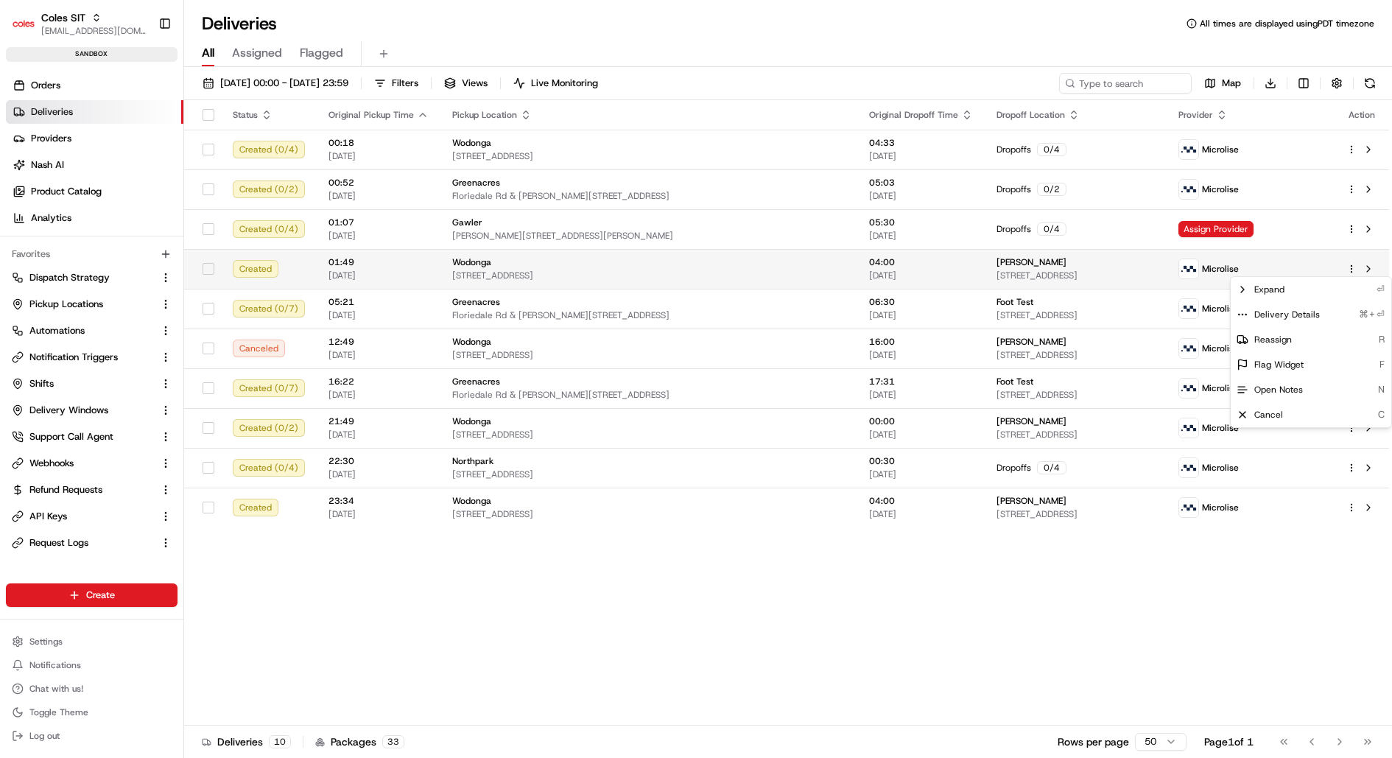
click at [1350, 264] on html "Coles SIT kareem@usenash.com Toggle Sidebar sandbox Orders Deliveries Providers…" at bounding box center [696, 379] width 1392 height 758
click at [1322, 315] on div "Delivery Details ⌘+⏎" at bounding box center [1310, 314] width 161 height 25
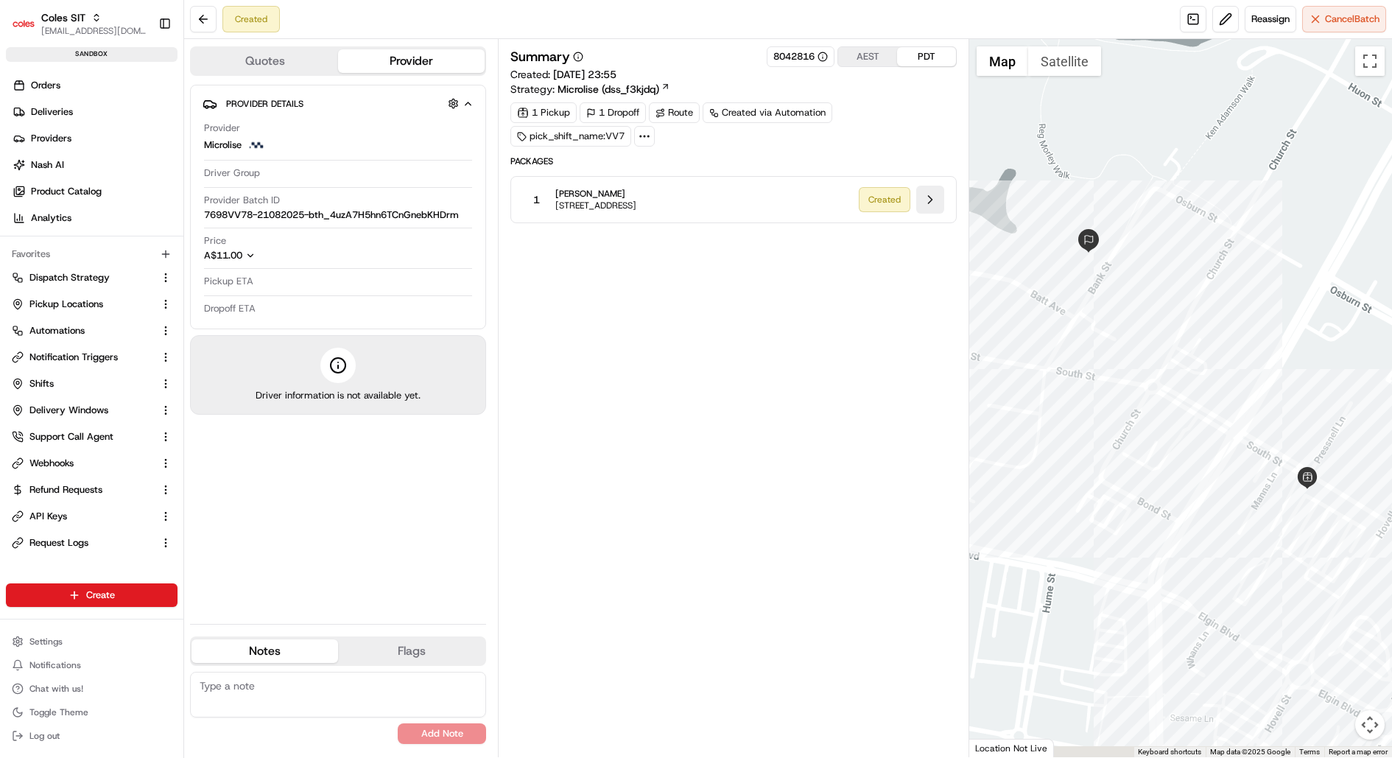
click at [934, 201] on button at bounding box center [930, 200] width 28 height 28
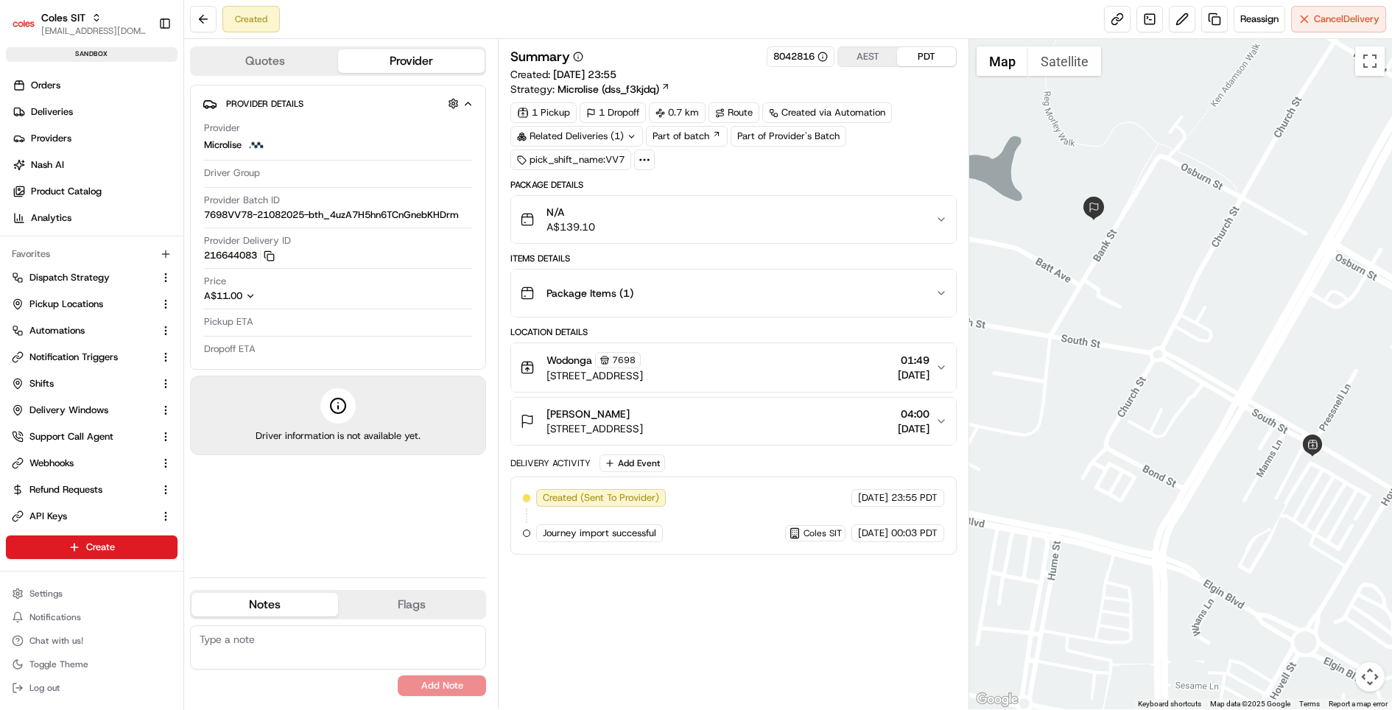
click at [577, 526] on span "Journey import successful" at bounding box center [599, 532] width 113 height 13
click at [644, 526] on span "Journey import successful" at bounding box center [599, 532] width 113 height 13
drag, startPoint x: 540, startPoint y: 526, endPoint x: 943, endPoint y: 530, distance: 402.8
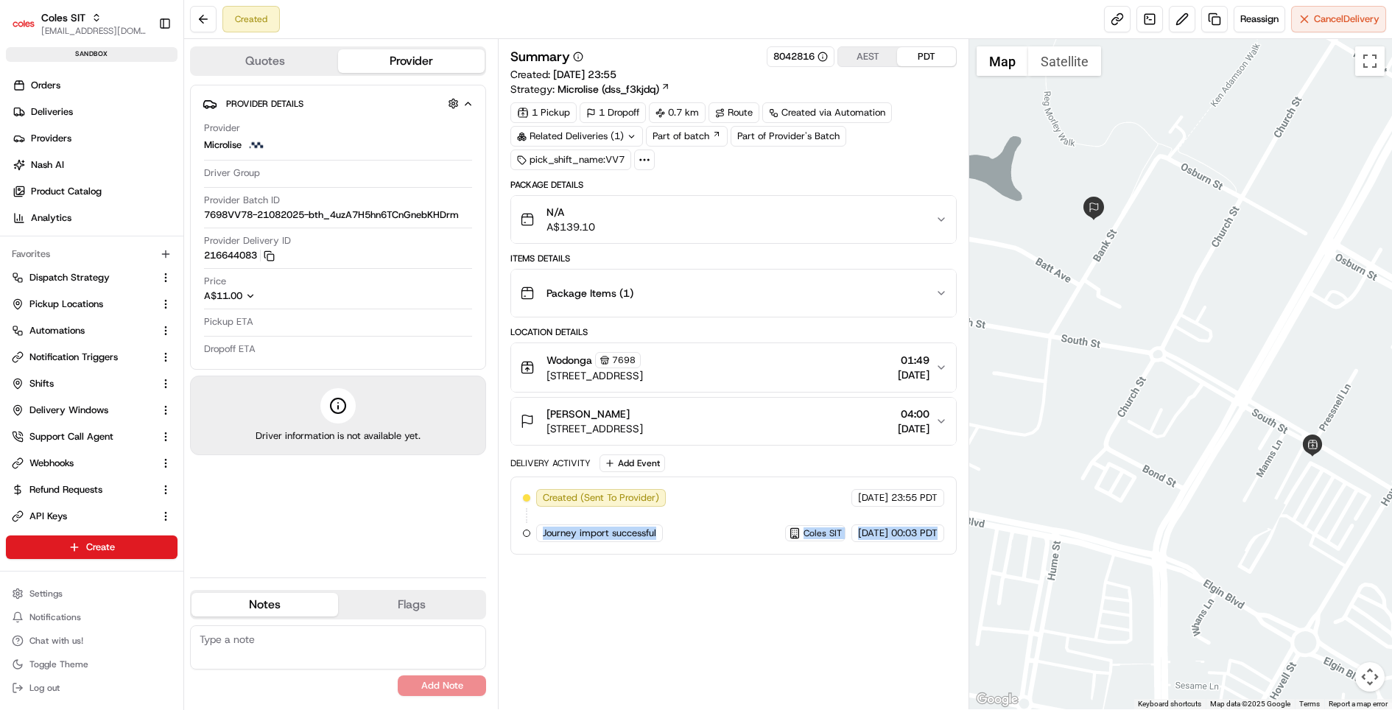
click at [944, 530] on div "Created (Sent To Provider) Microlise 20/08/2025 23:55 PDT Journey import succes…" at bounding box center [733, 515] width 421 height 53
click at [645, 528] on span "Journey import successful" at bounding box center [599, 532] width 113 height 13
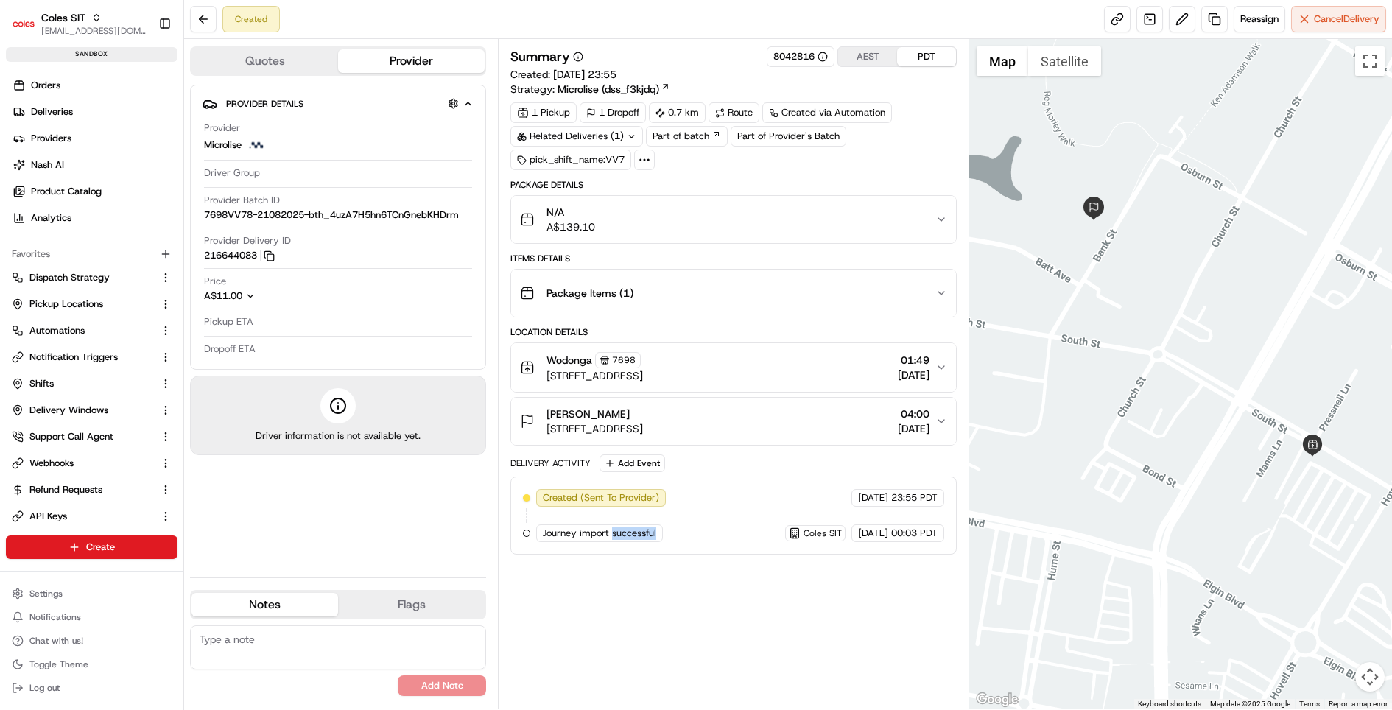
click at [645, 528] on span "Journey import successful" at bounding box center [599, 532] width 113 height 13
click at [621, 461] on button "Add Event" at bounding box center [632, 463] width 66 height 18
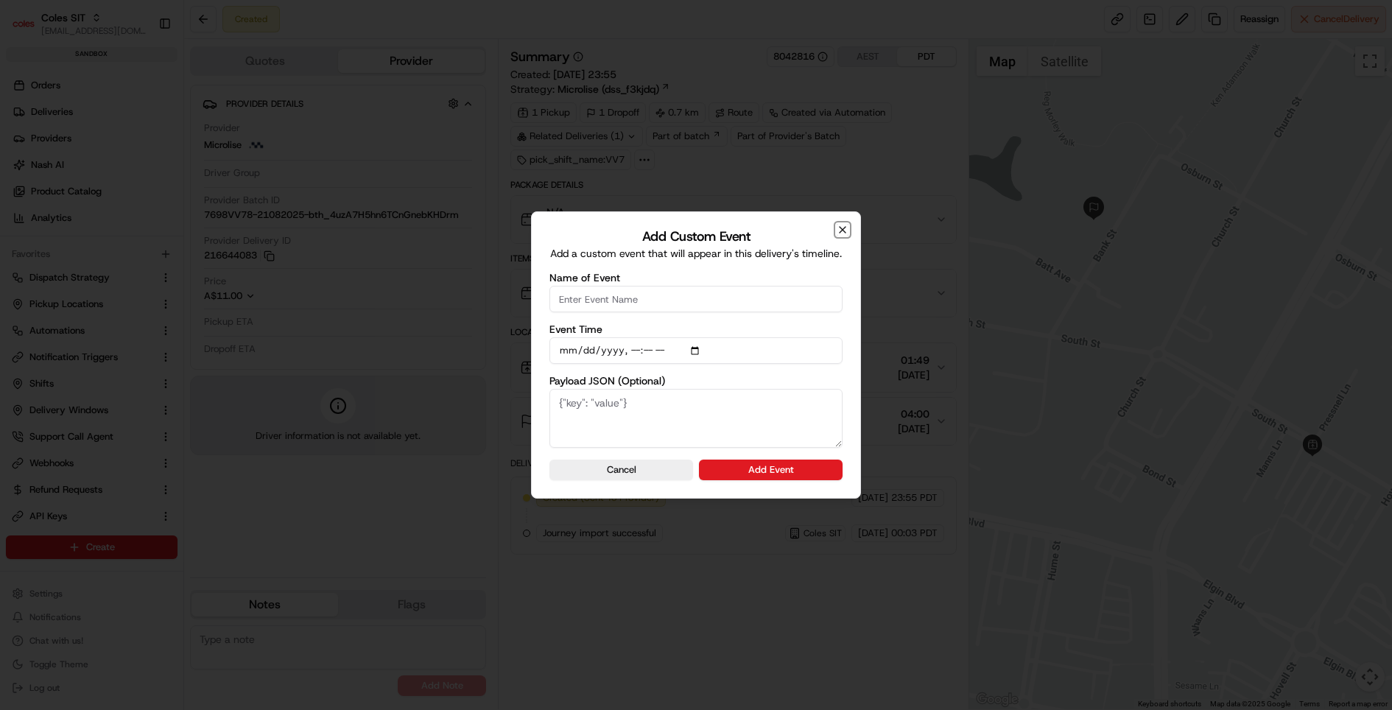
click at [839, 228] on icon "button" at bounding box center [842, 230] width 12 height 12
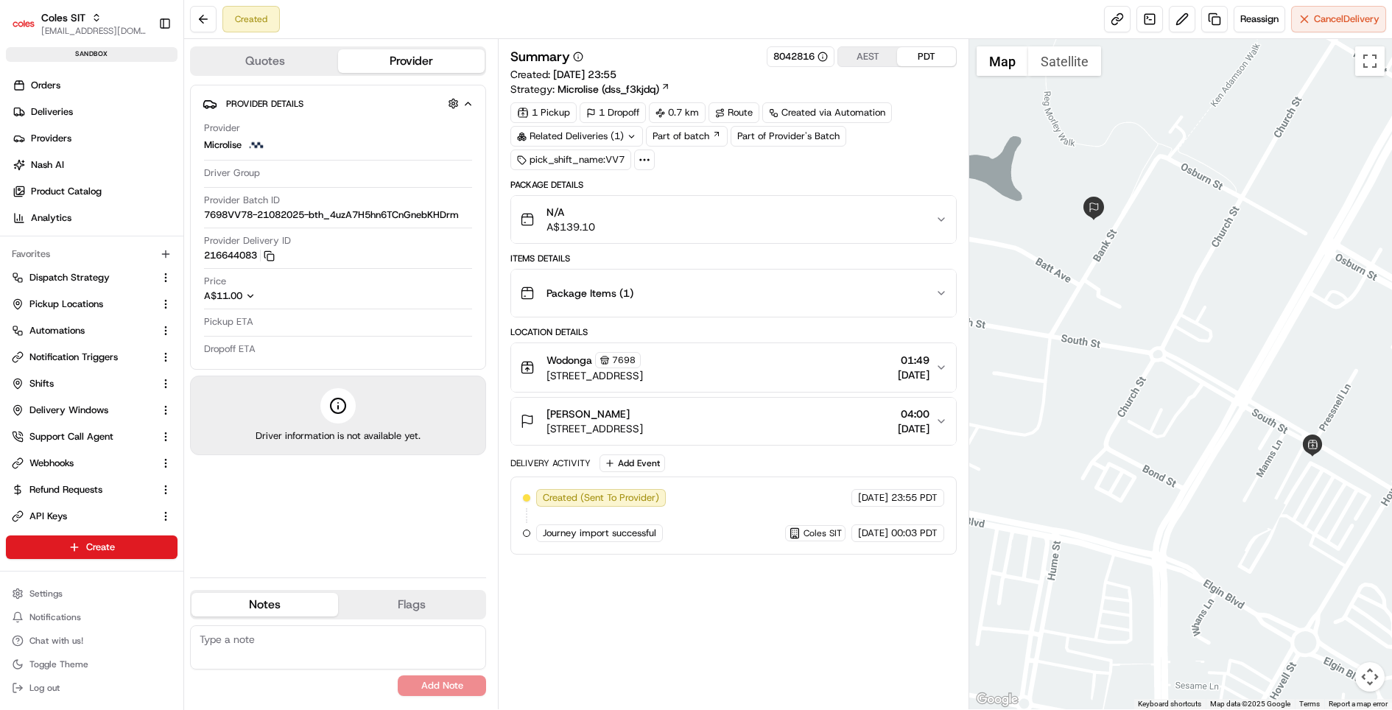
click at [638, 158] on icon at bounding box center [644, 159] width 13 height 13
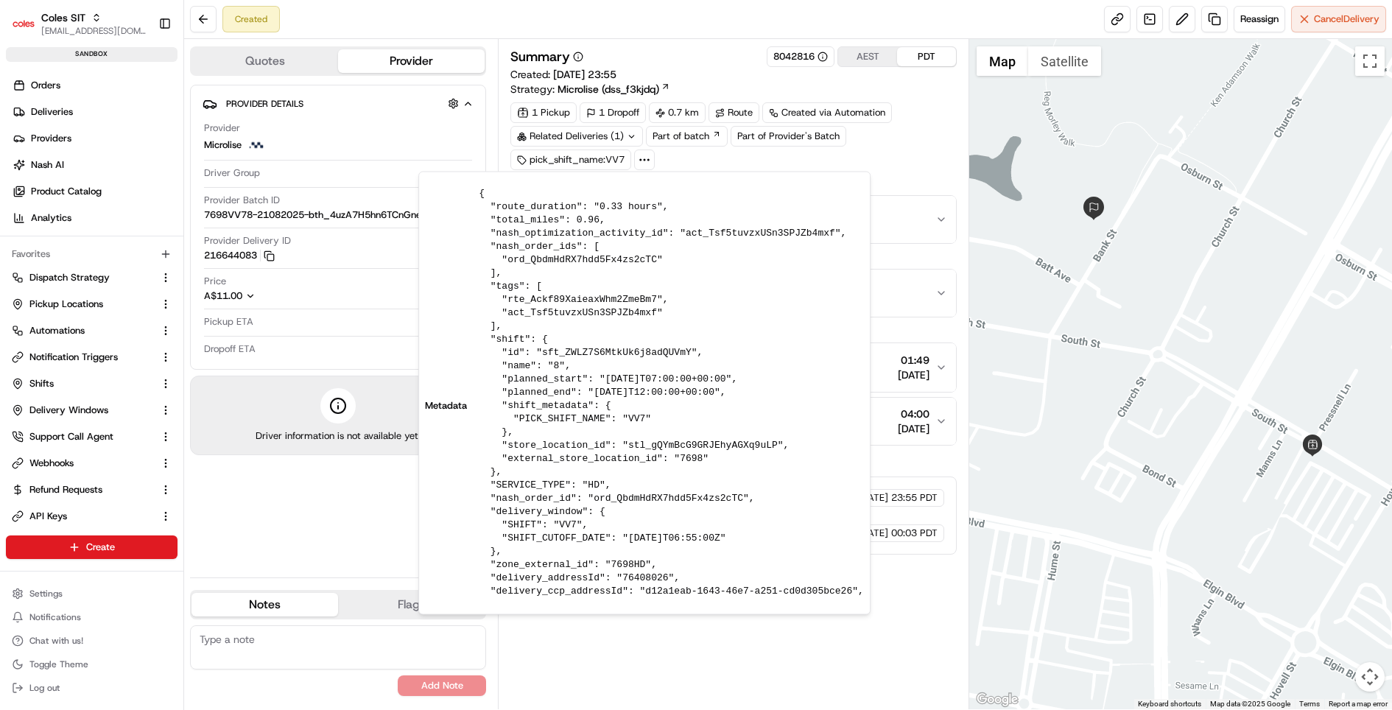
click at [638, 52] on div "Summary 8042816 AEST PDT" at bounding box center [733, 56] width 446 height 21
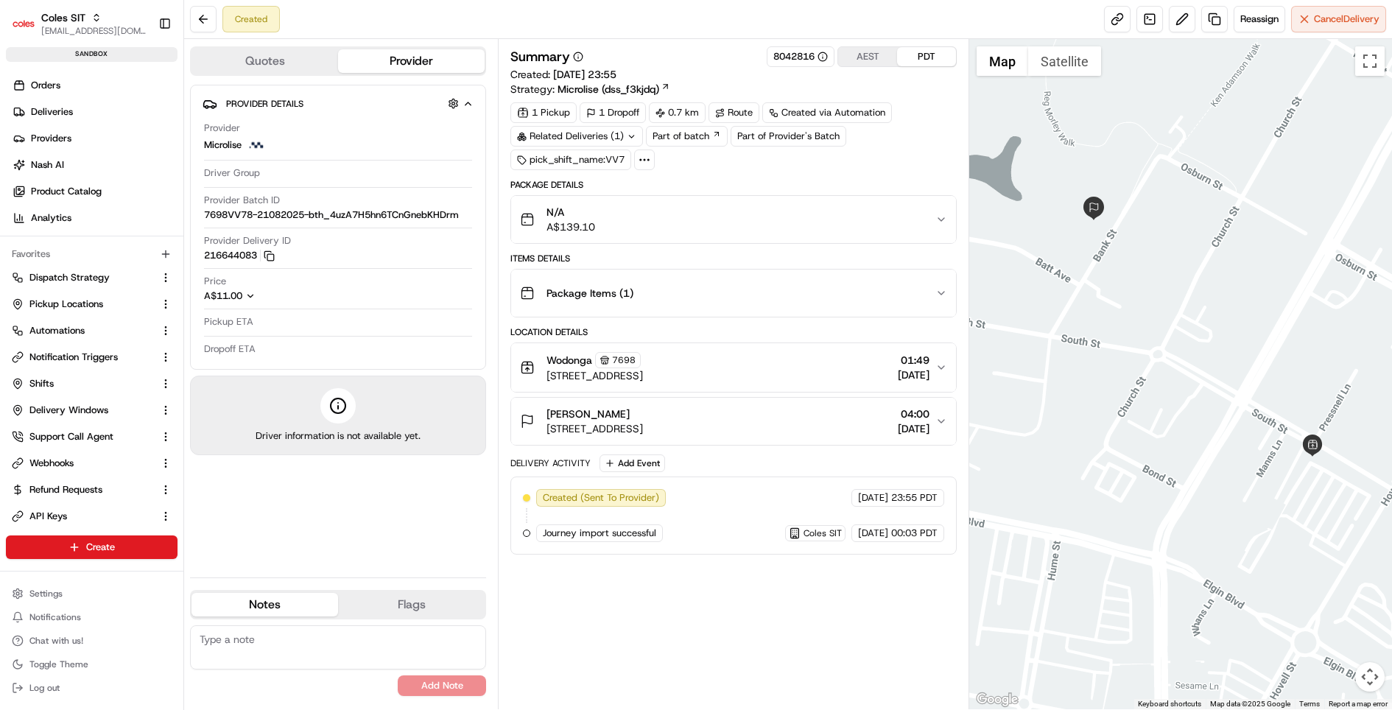
click at [585, 526] on span "Journey import successful" at bounding box center [599, 532] width 113 height 13
